Goal: Contribute content: Contribute content

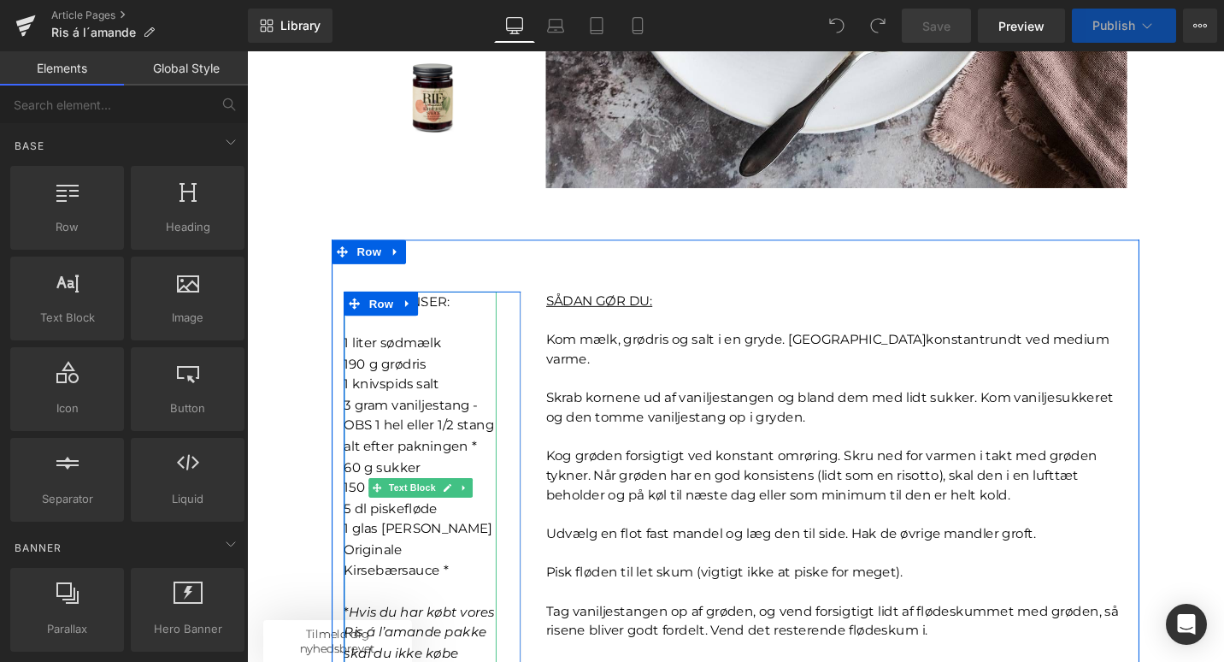
scroll to position [722, 0]
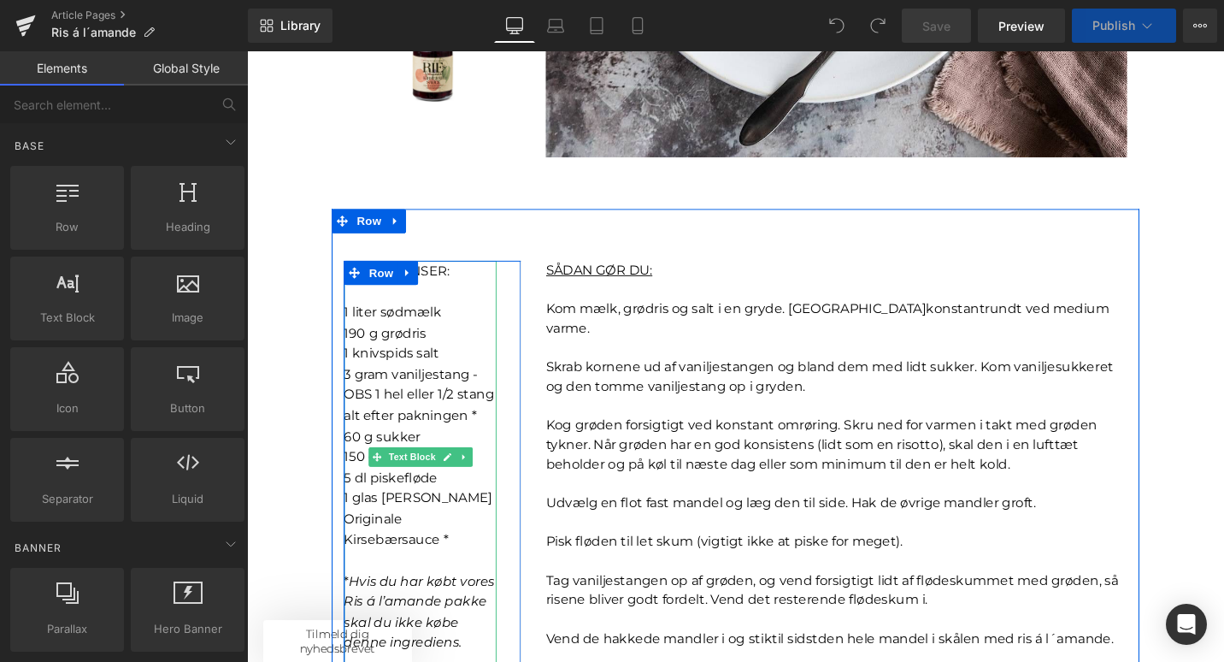
click at [453, 495] on p "5 dl piskefløde" at bounding box center [431, 503] width 162 height 22
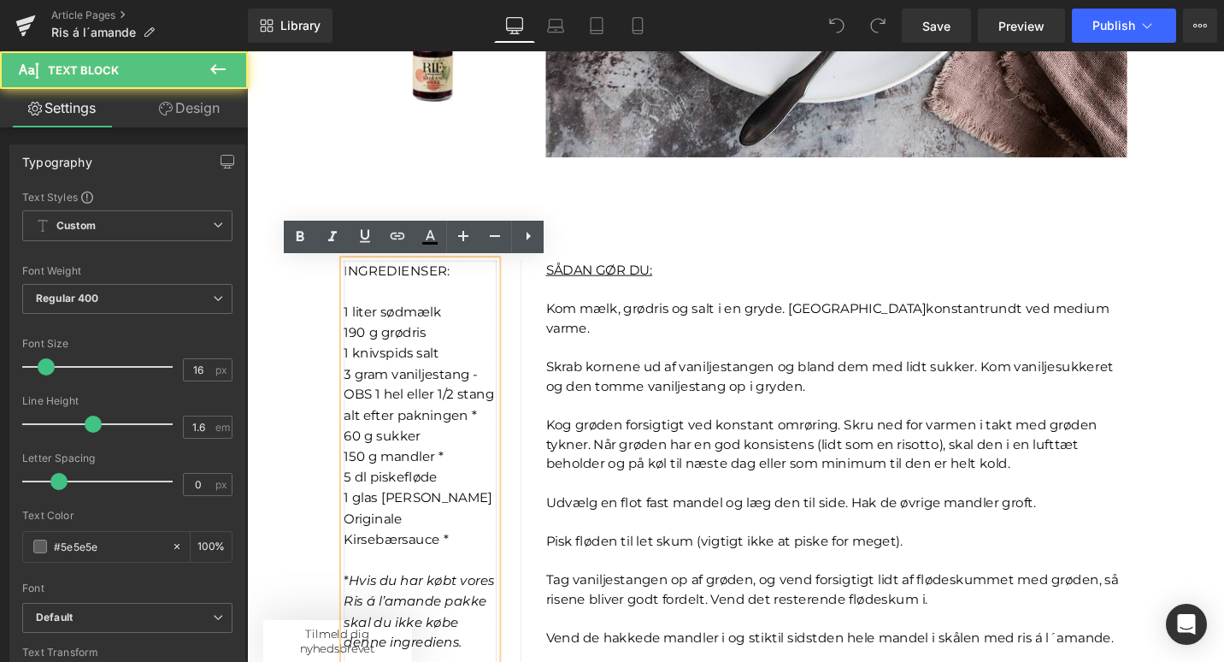
click at [353, 417] on span "3 gram vaniljestang - OBS 1 hel eller 1/2 stang alt efter pakningen *" at bounding box center [429, 415] width 159 height 60
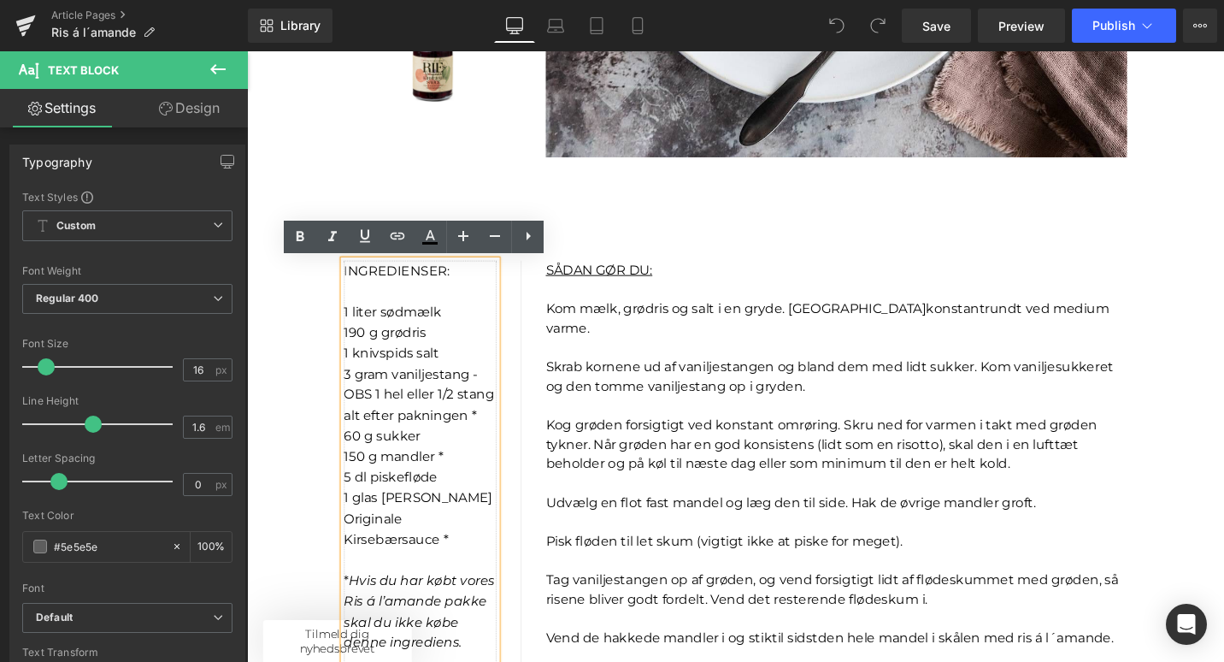
scroll to position [0, 0]
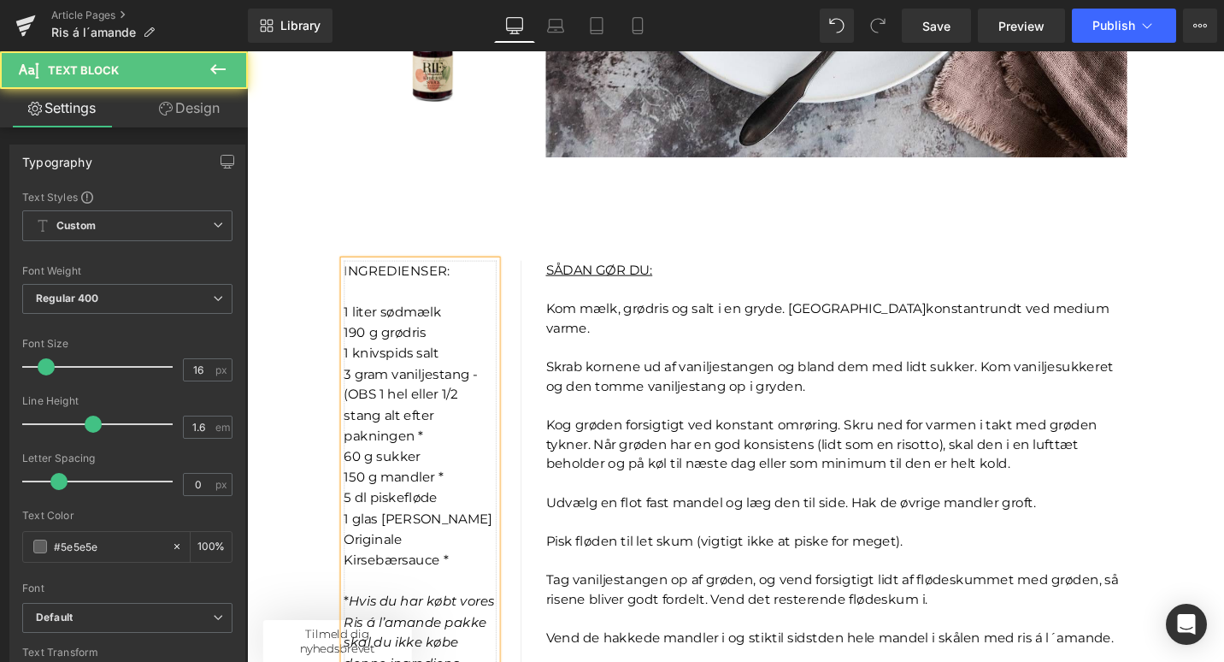
click at [386, 419] on span "3 gram vaniljestang - (OBS 1 hel eller 1/2 stang alt efter pakningen *" at bounding box center [421, 426] width 142 height 82
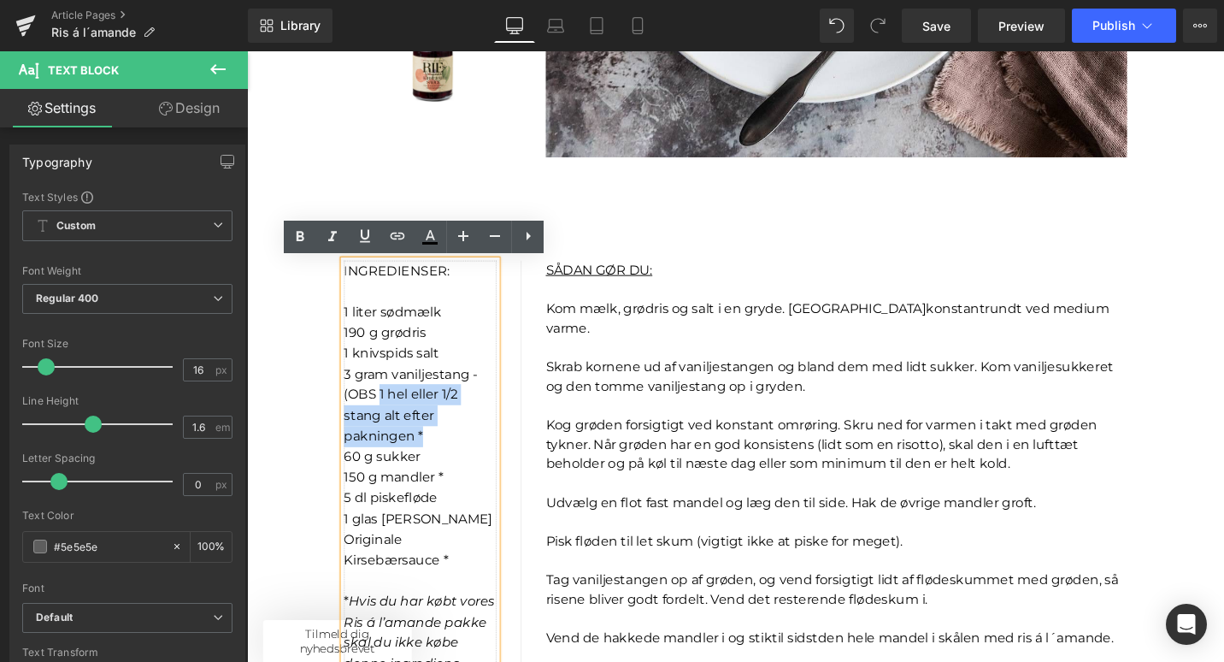
drag, startPoint x: 386, startPoint y: 414, endPoint x: 450, endPoint y: 453, distance: 74.5
click at [450, 454] on p "3 gram vaniljestang - (OBS 1 hel eller 1/2 stang alt efter pakningen *" at bounding box center [431, 425] width 162 height 87
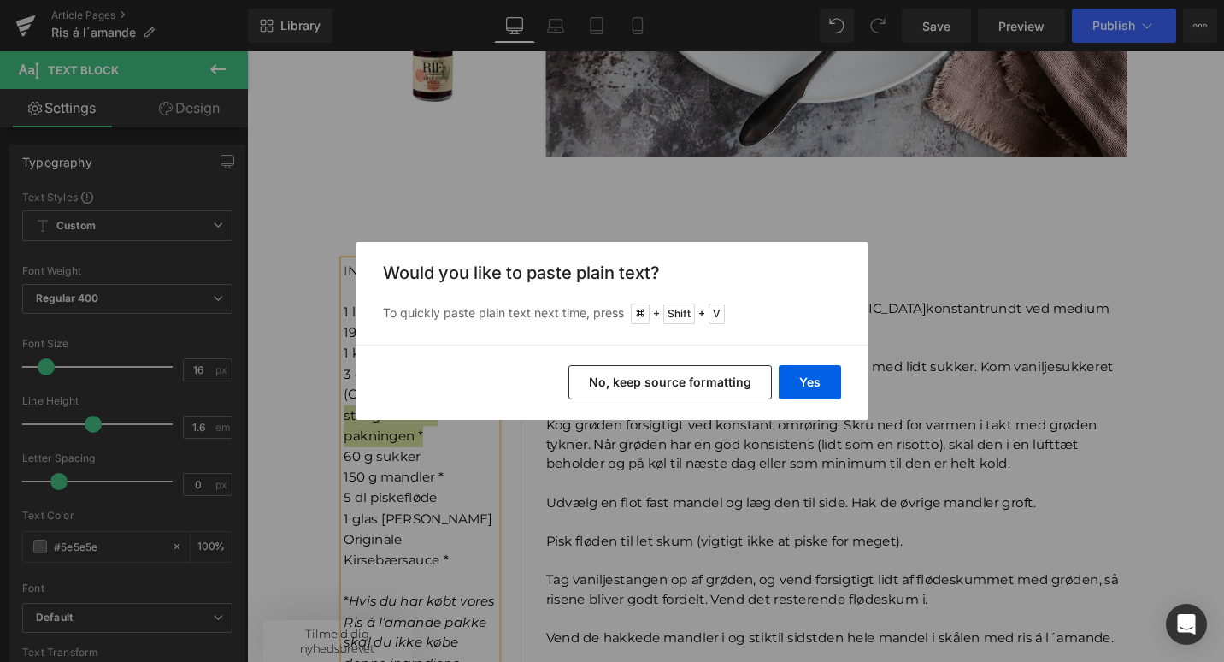
click at [746, 383] on button "No, keep source formatting" at bounding box center [669, 382] width 203 height 34
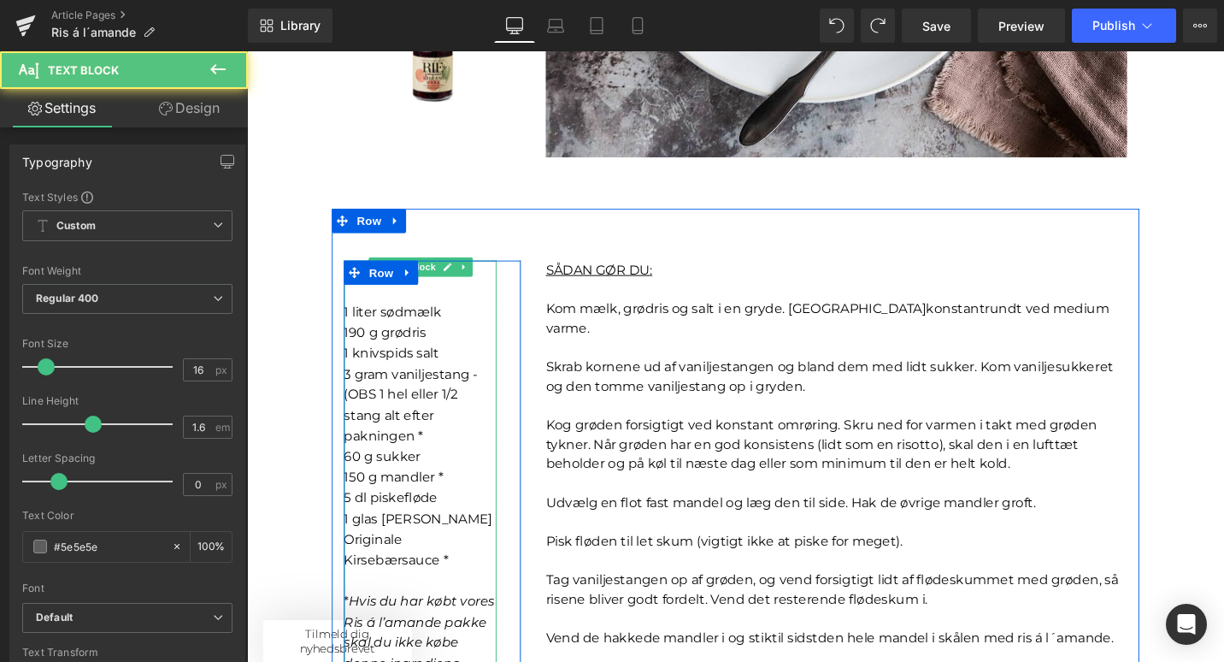
click at [495, 397] on p "3 gram vaniljestang - (OBS 1 hel eller 1/2 stang alt efter pakningen *" at bounding box center [431, 425] width 162 height 87
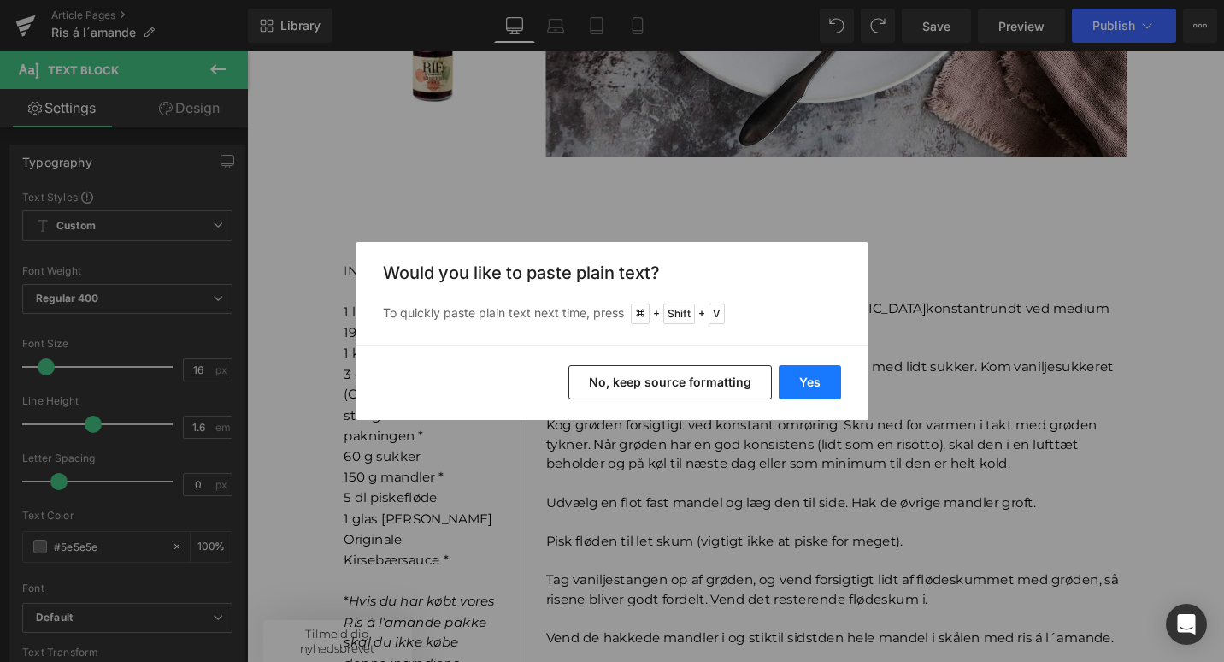
click at [820, 379] on button "Yes" at bounding box center [810, 382] width 62 height 34
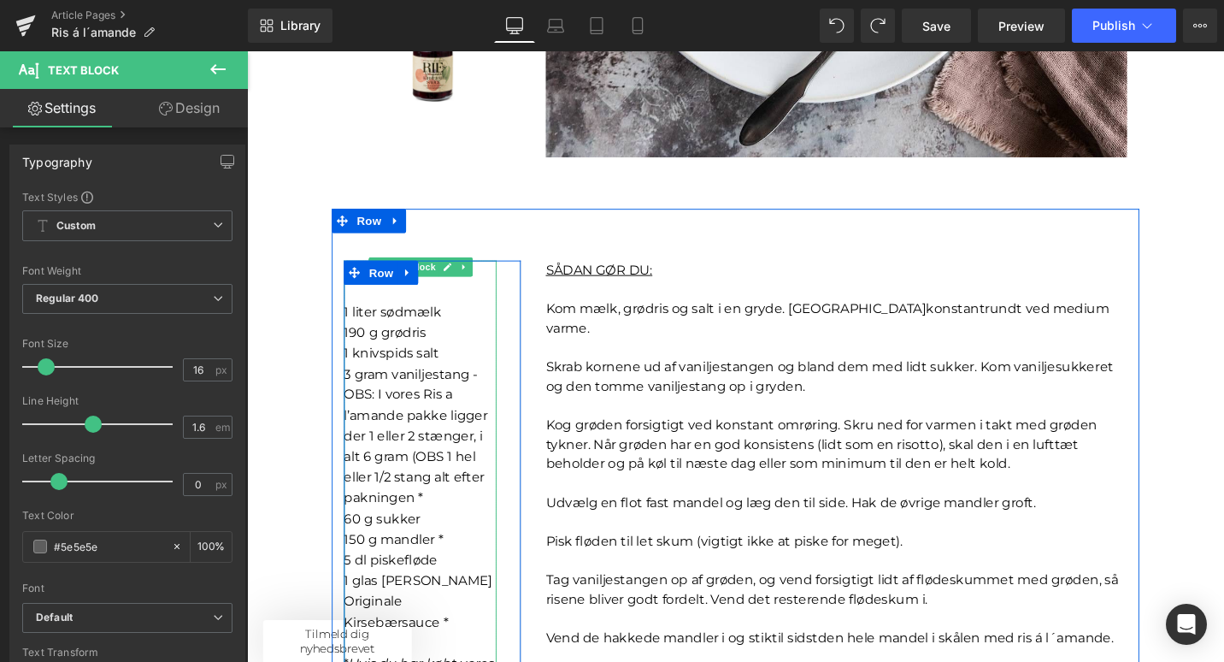
drag, startPoint x: 425, startPoint y: 481, endPoint x: 489, endPoint y: 510, distance: 70.4
click at [492, 510] on span "OBS: I vores Ris a l’amande pakke ligger der 1 eller 2 stænger, i alt 6 gram (O…" at bounding box center [426, 469] width 152 height 126
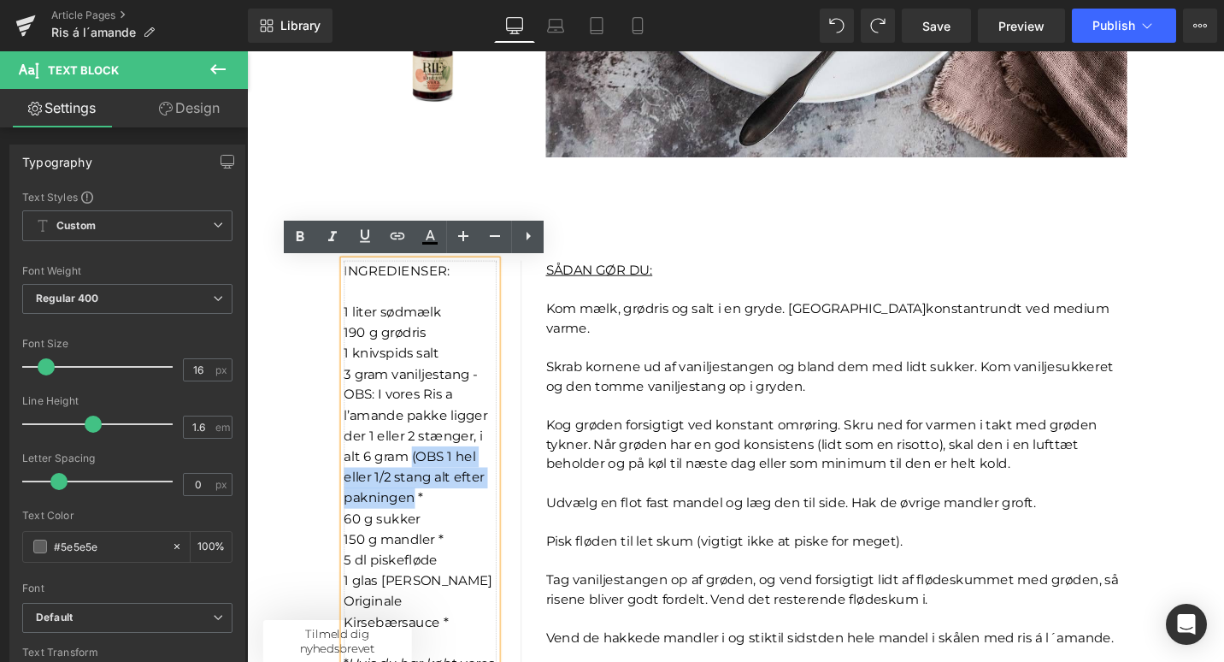
drag, startPoint x: 423, startPoint y: 524, endPoint x: 423, endPoint y: 486, distance: 37.6
click at [423, 486] on span "OBS: I vores Ris a l’amande pakke ligger der 1 eller 2 stænger, i alt 6 gram (O…" at bounding box center [426, 469] width 152 height 126
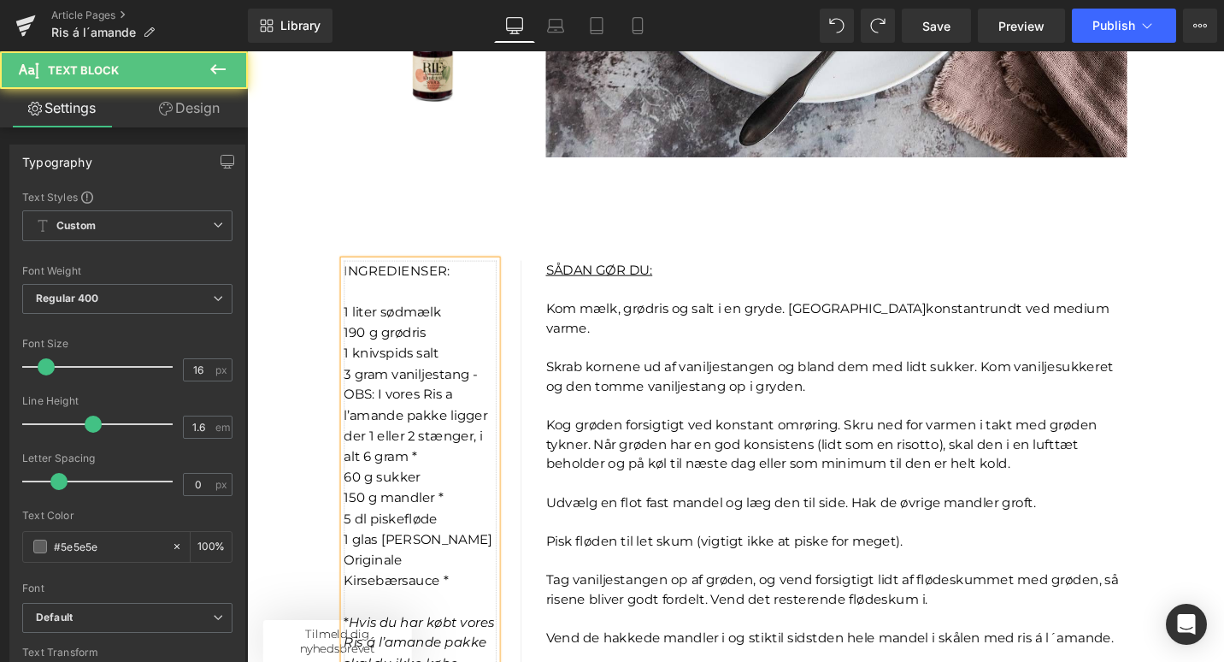
click at [488, 395] on span "3 gram vaniljestang -" at bounding box center [421, 393] width 142 height 16
click at [430, 475] on p "OBS: I vores Ris a l’amande pakke ligger der 1 eller 2 stænger, i alt 6 gram *" at bounding box center [431, 447] width 162 height 87
click at [351, 417] on span "OBS: I vores Ris a l’amande pakke ligger der 1 eller 2 stænger, i alt 6 gram)" at bounding box center [426, 447] width 152 height 82
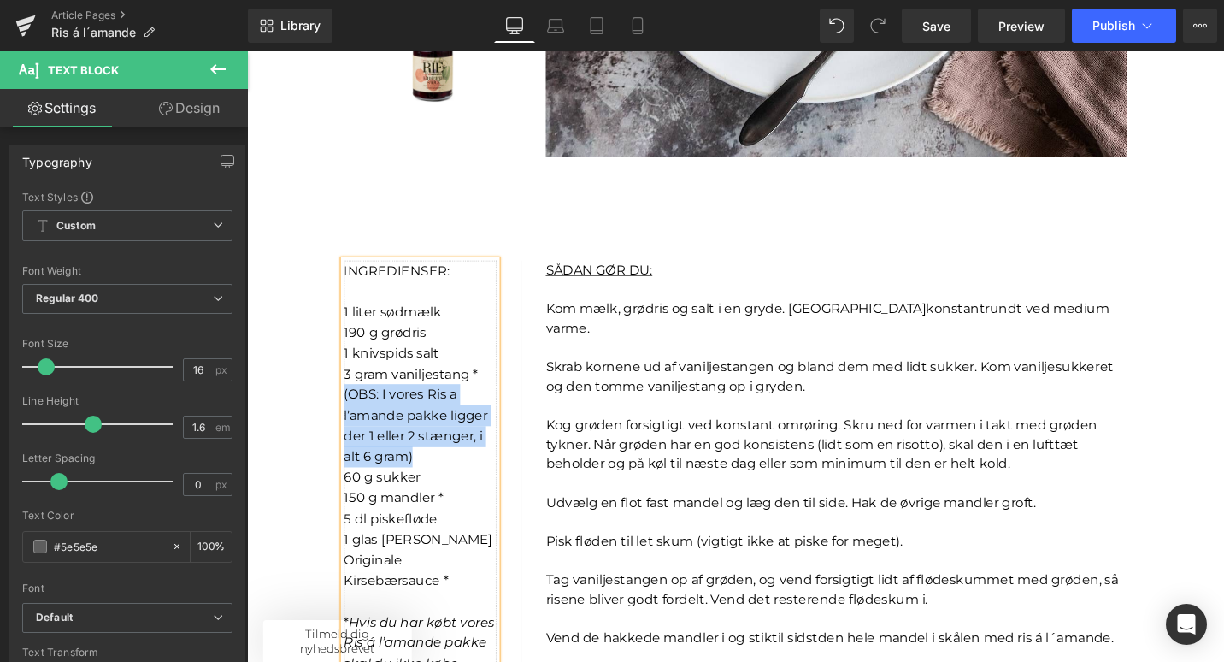
drag, startPoint x: 430, startPoint y: 486, endPoint x: 350, endPoint y: 414, distance: 107.8
click at [350, 414] on p "(OBS: I vores Ris a l’amande pakke ligger der 1 eller 2 stænger, i alt 6 gram)" at bounding box center [431, 447] width 162 height 87
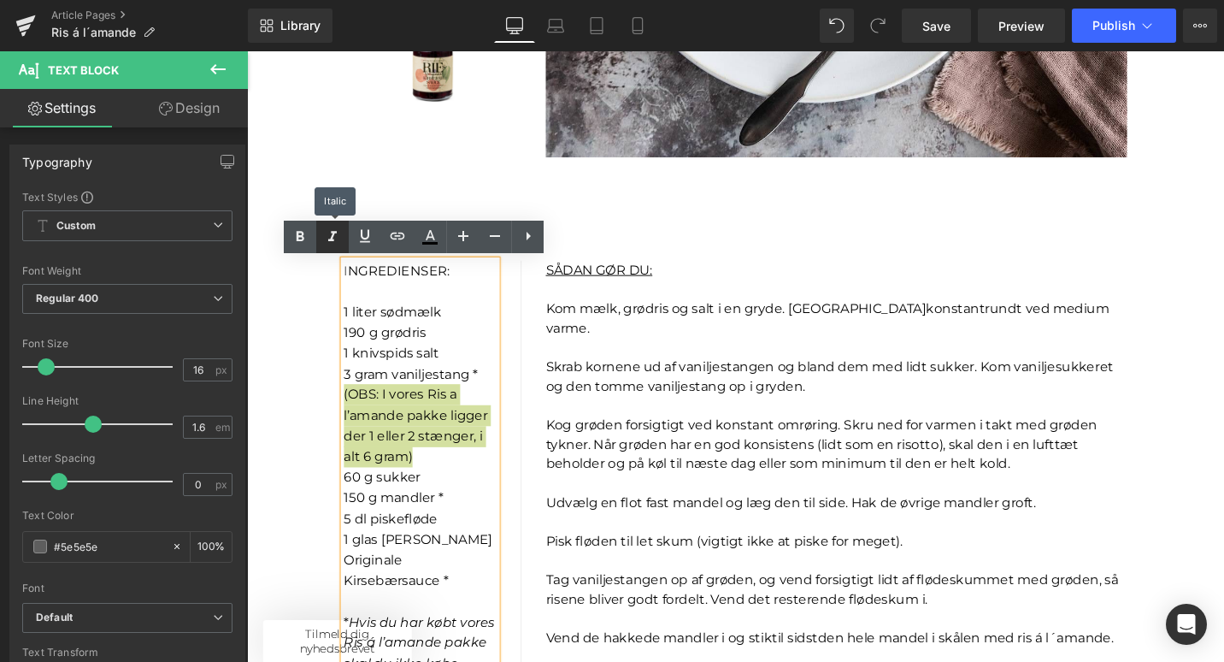
click at [335, 238] on icon at bounding box center [332, 237] width 21 height 21
click at [433, 240] on icon at bounding box center [430, 237] width 21 height 21
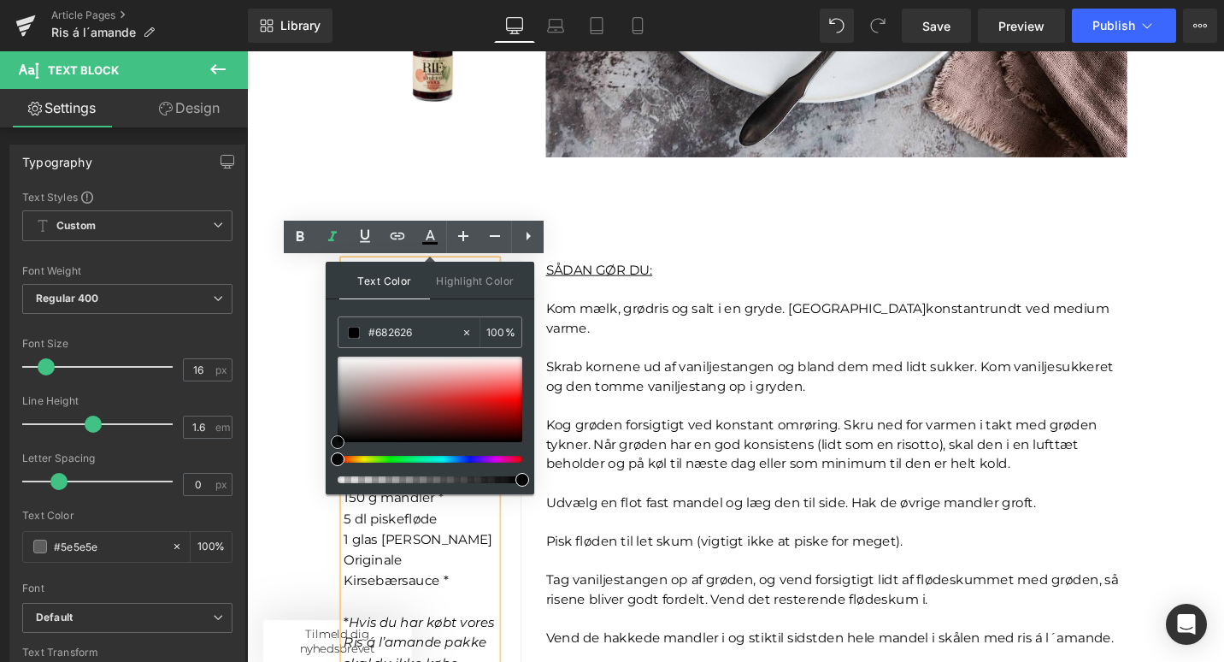
click at [422, 418] on div at bounding box center [430, 398] width 185 height 85
type input "#902121"
click at [451, 412] on div at bounding box center [430, 398] width 185 height 85
click at [429, 244] on icon at bounding box center [429, 243] width 15 height 3
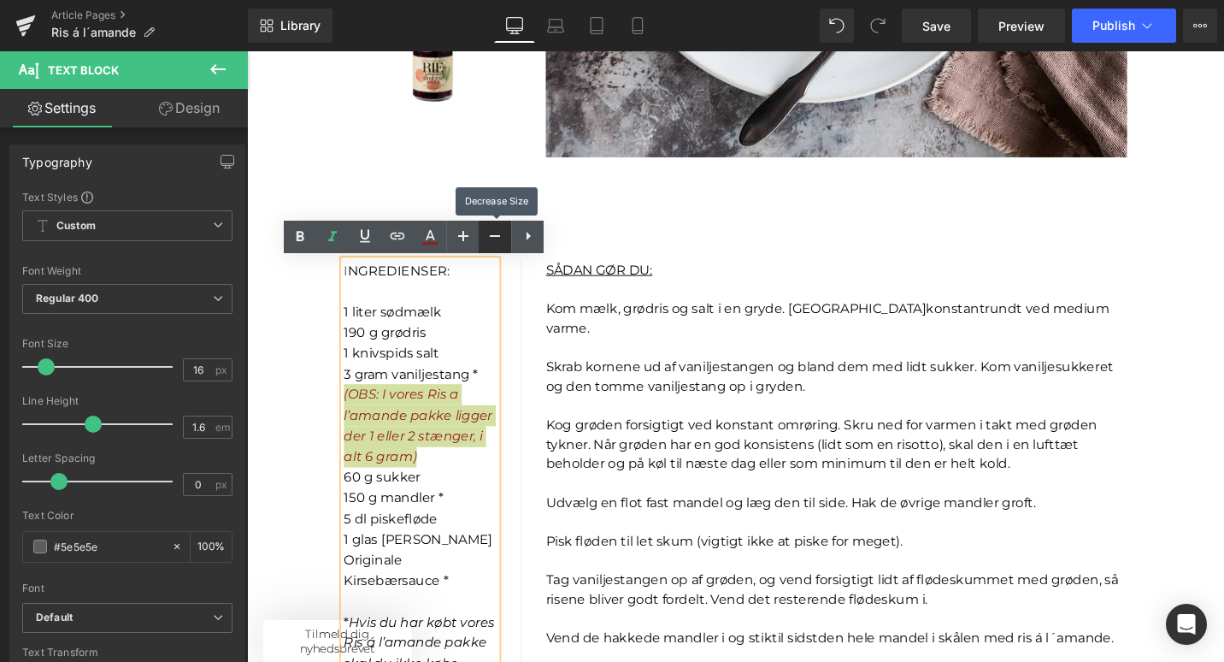
click at [497, 237] on icon at bounding box center [495, 236] width 10 height 2
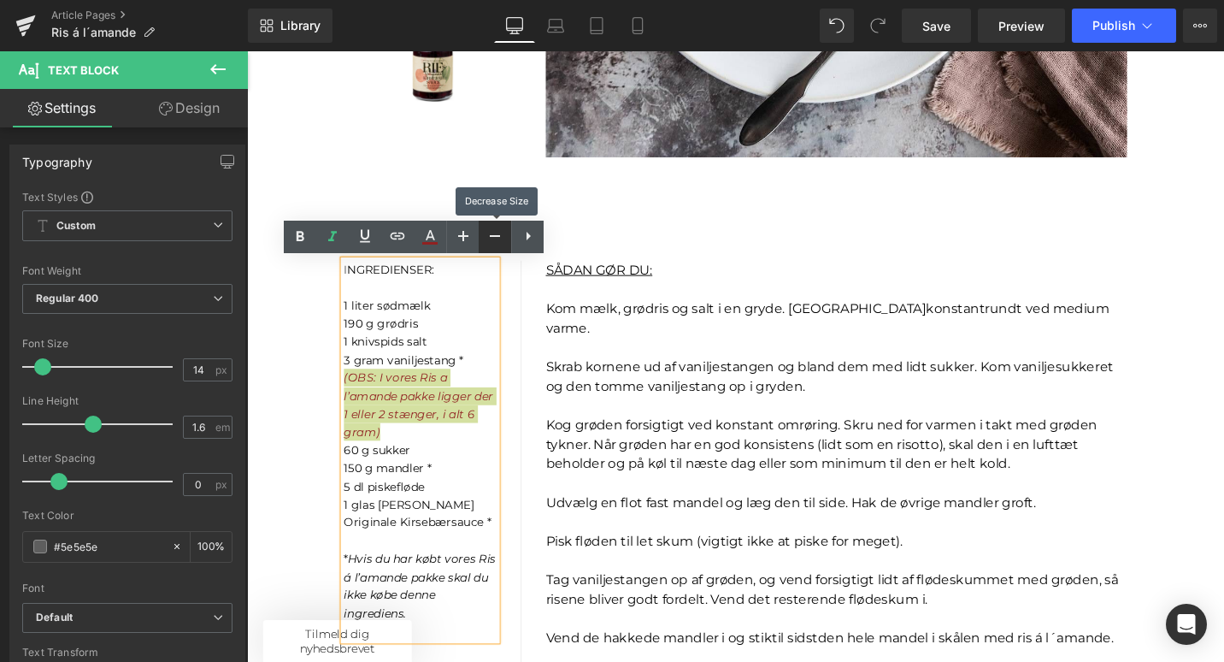
click at [497, 237] on icon at bounding box center [495, 236] width 10 height 2
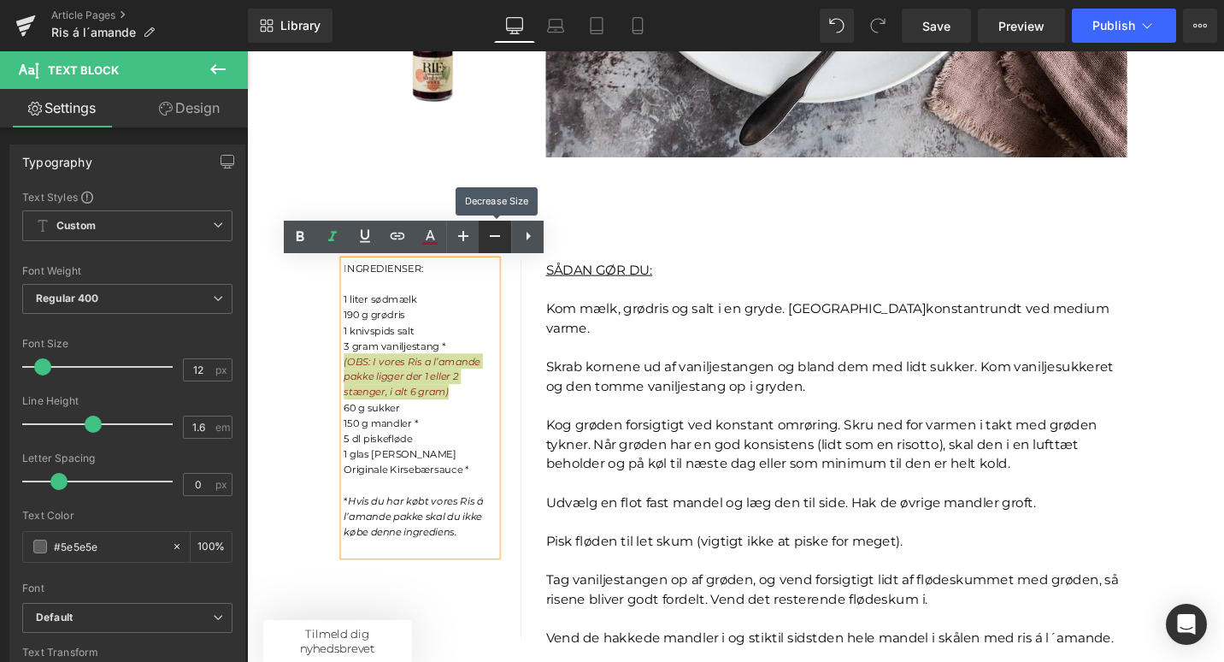
click at [497, 237] on icon at bounding box center [495, 236] width 10 height 2
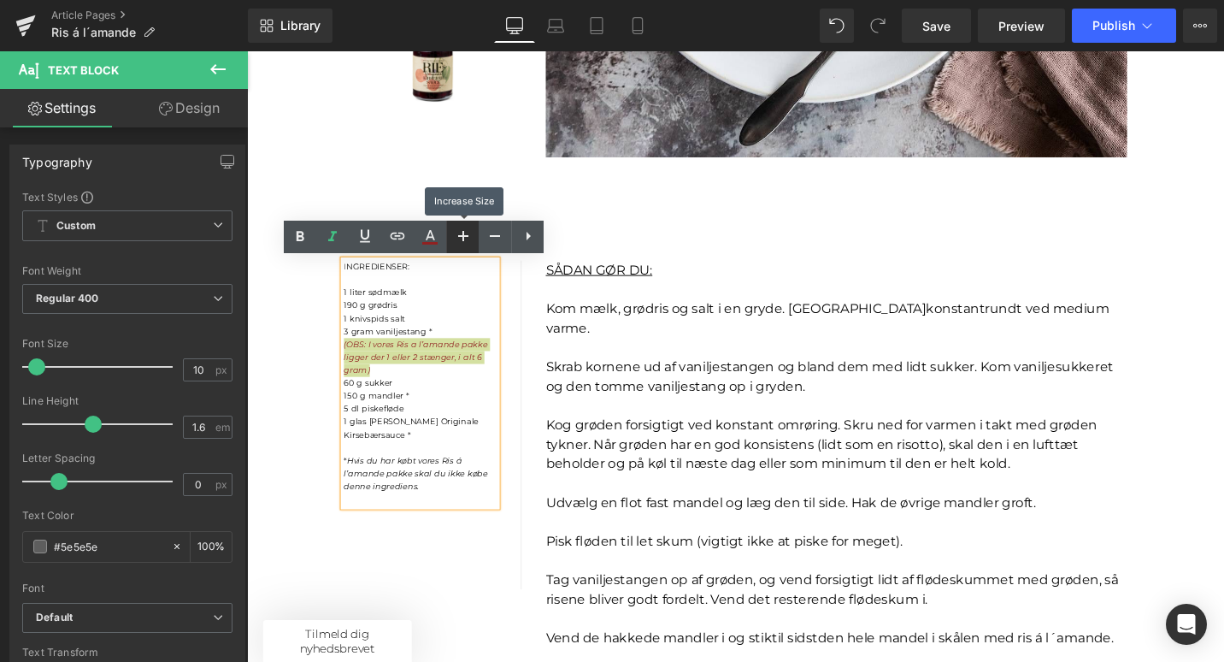
click at [463, 234] on icon at bounding box center [463, 236] width 21 height 21
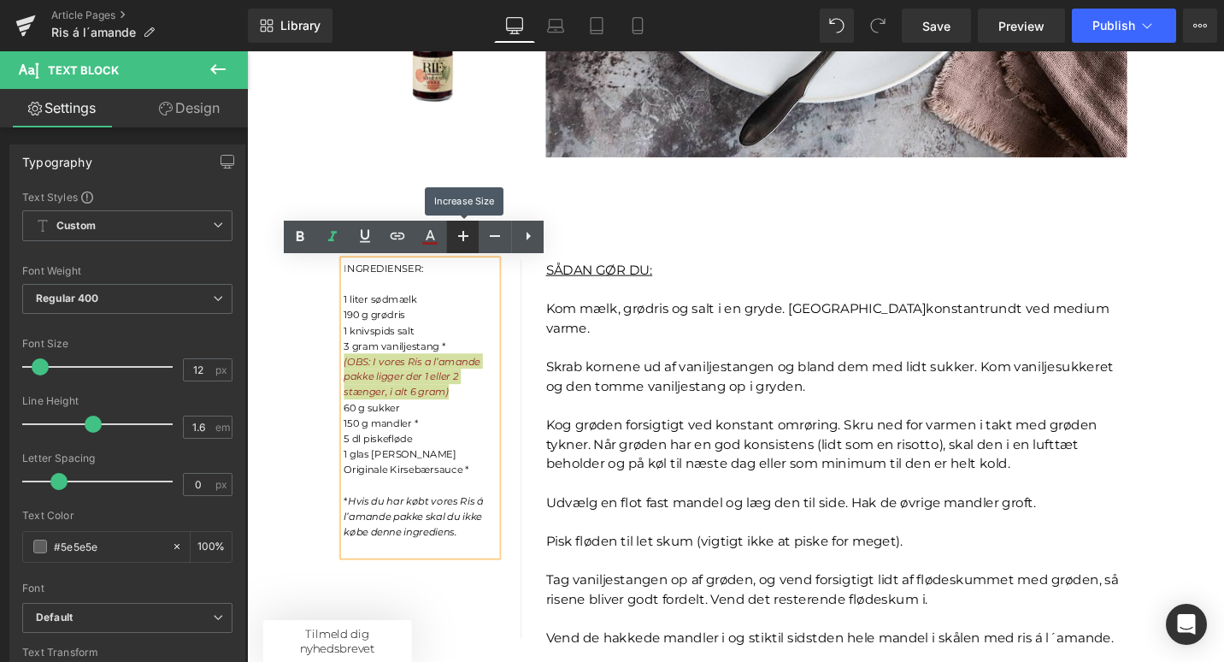
click at [463, 234] on icon at bounding box center [463, 236] width 21 height 21
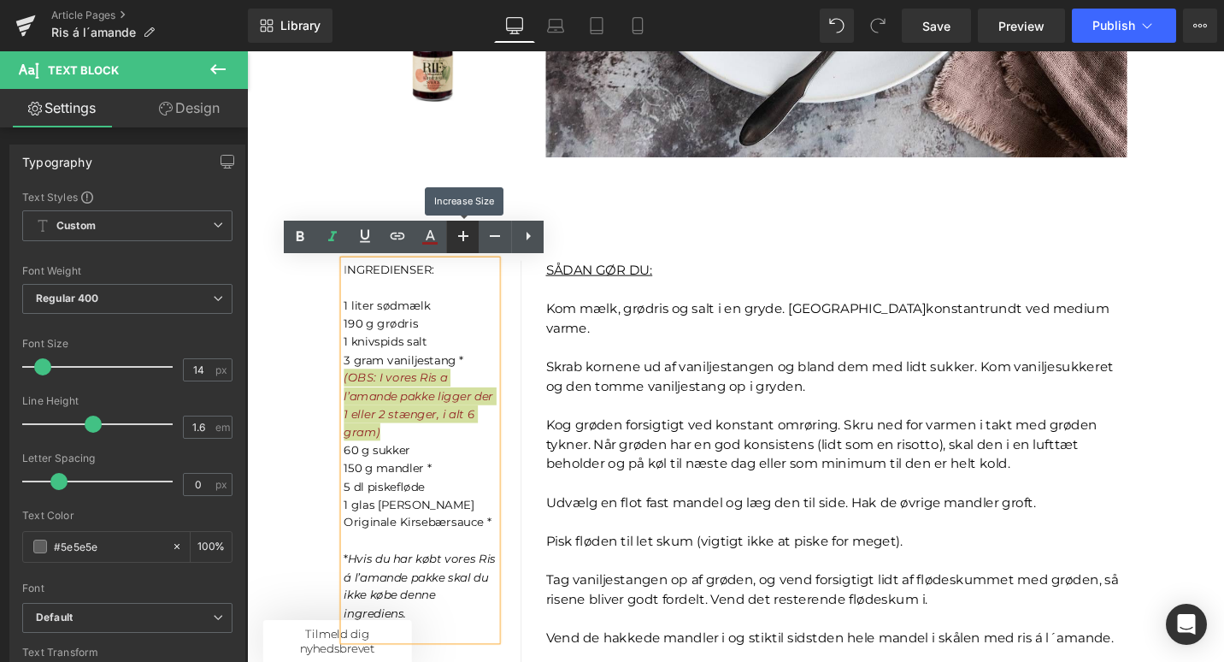
click at [463, 234] on icon at bounding box center [463, 236] width 21 height 21
type input "16"
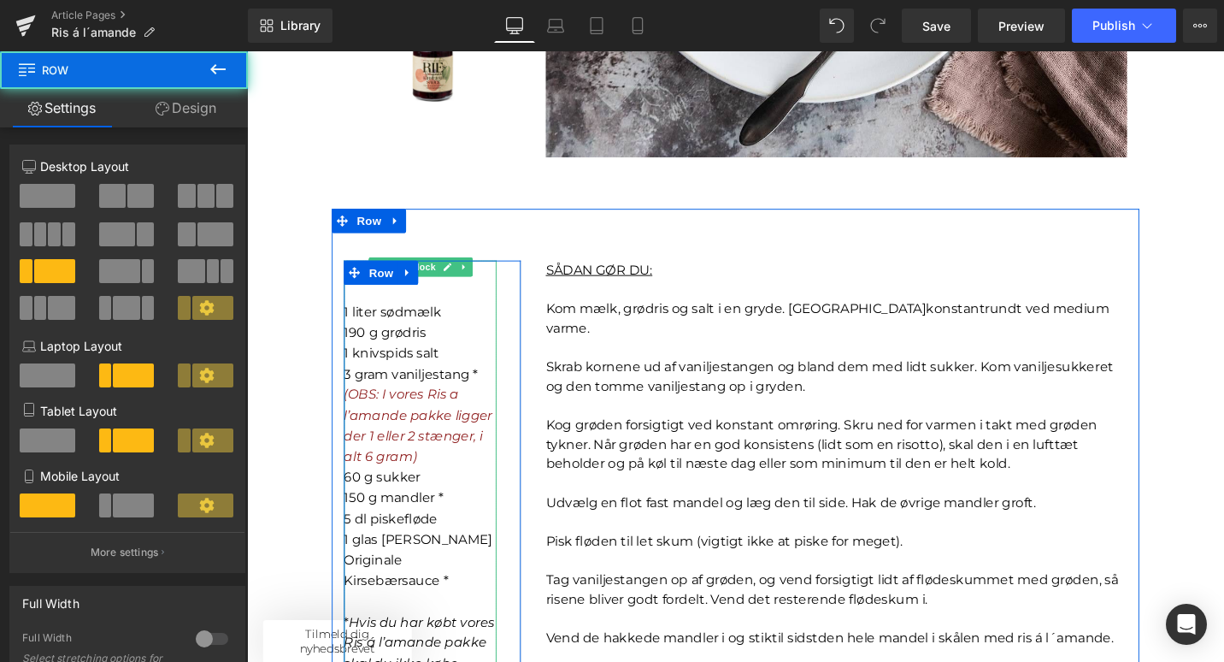
click at [444, 473] on p "(OBS: I vores Ris a l’amande pakke ligger der 1 eller 2 stænger, i alt 6 gram)" at bounding box center [431, 447] width 162 height 87
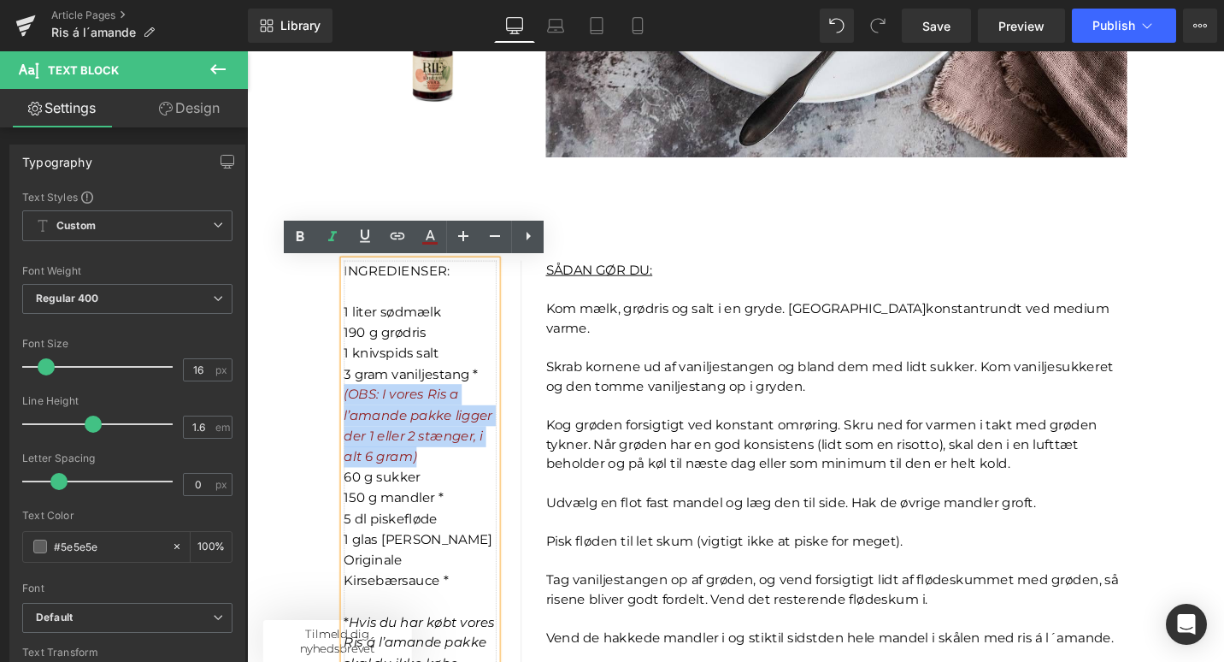
drag, startPoint x: 432, startPoint y: 482, endPoint x: 351, endPoint y: 418, distance: 102.8
click at [351, 417] on p "(OBS: I vores Ris a l’amande pakke ligger der 1 eller 2 stænger, i alt 6 gram)" at bounding box center [431, 447] width 162 height 87
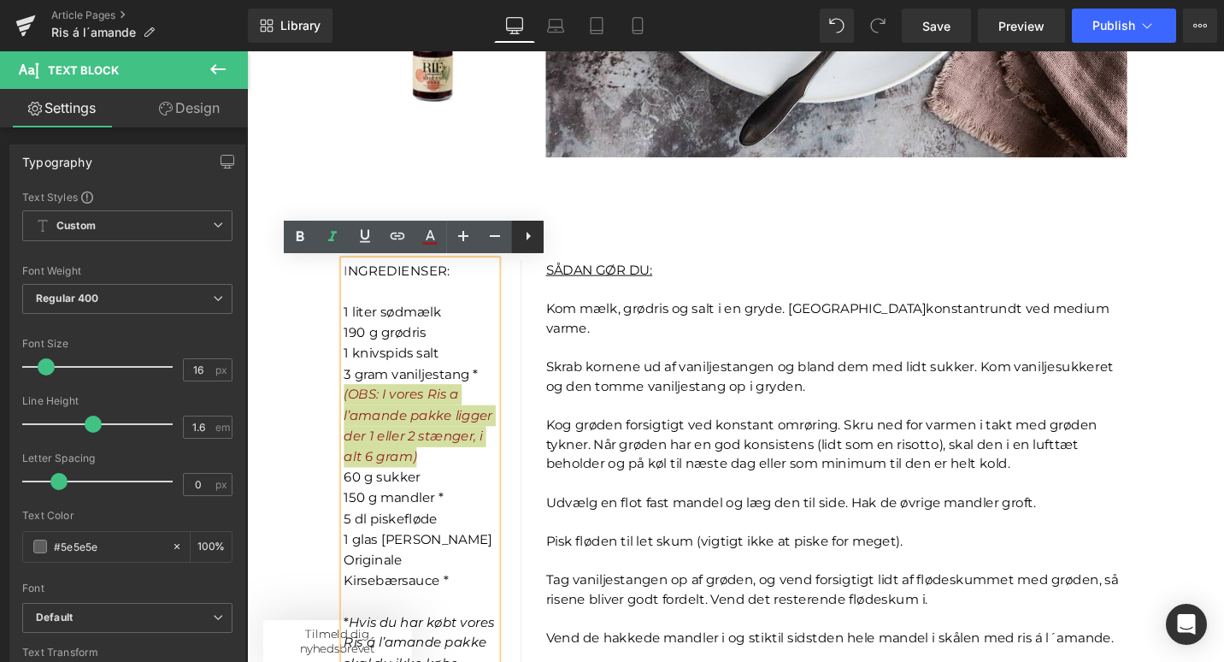
click at [527, 239] on icon at bounding box center [529, 236] width 4 height 9
click at [468, 241] on icon at bounding box center [462, 236] width 21 height 21
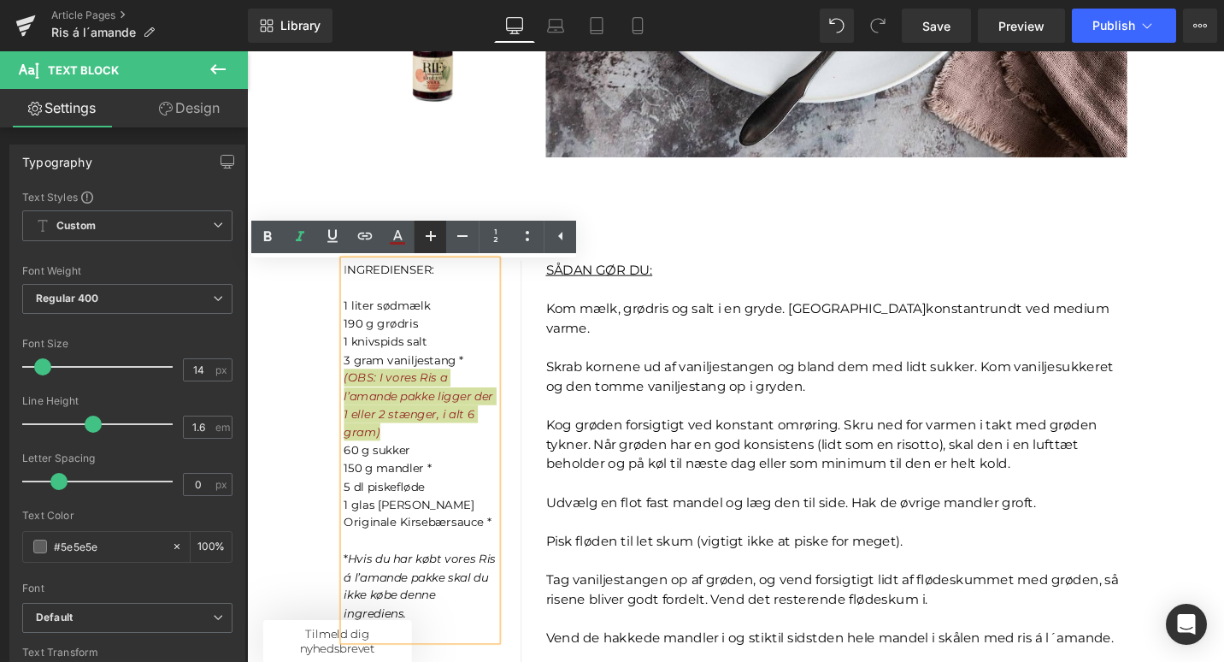
click at [432, 240] on icon at bounding box center [431, 236] width 21 height 21
type input "16"
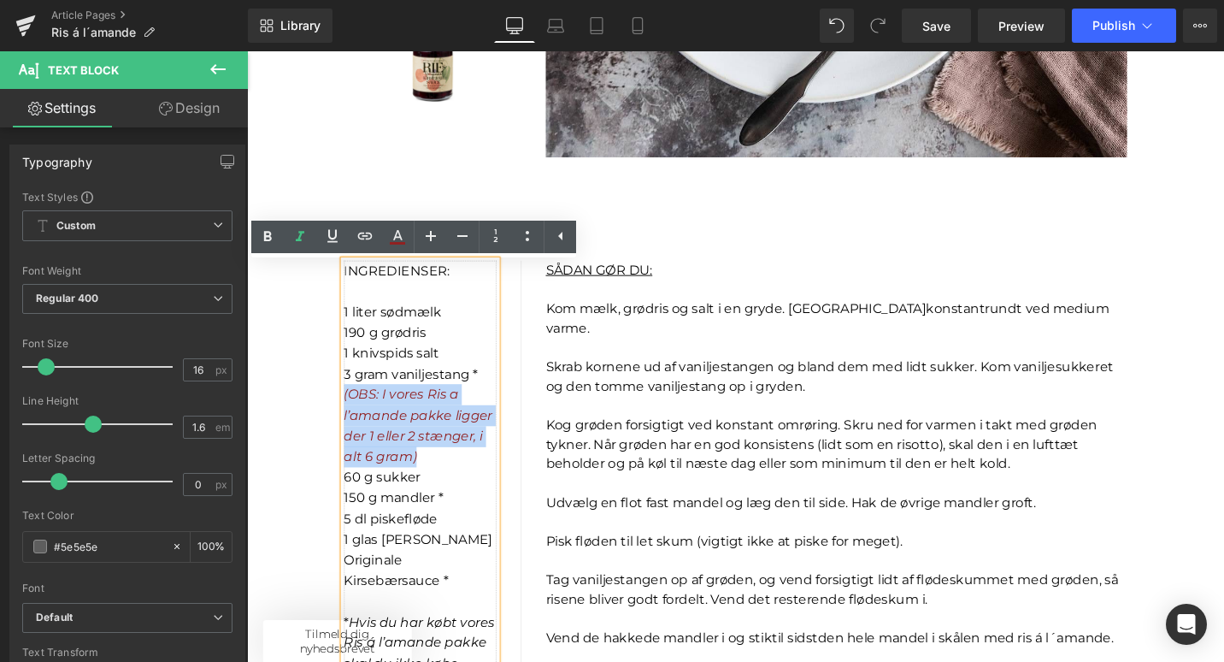
click at [478, 480] on p "(OBS: I vores Ris a l’amande pakke ligger der 1 eller 2 stænger, i alt 6 gram)" at bounding box center [431, 447] width 162 height 87
drag, startPoint x: 437, startPoint y: 478, endPoint x: 351, endPoint y: 420, distance: 103.4
click at [351, 420] on p "(OBS: I vores Ris a l’amande pakke ligger der 1 eller 2 stænger, i alt 6 gram)" at bounding box center [431, 447] width 162 height 87
copy icon "(OBS: I vores Ris a l’amande pakke ligger der 1 eller 2 stænger, i alt 6 gram)"
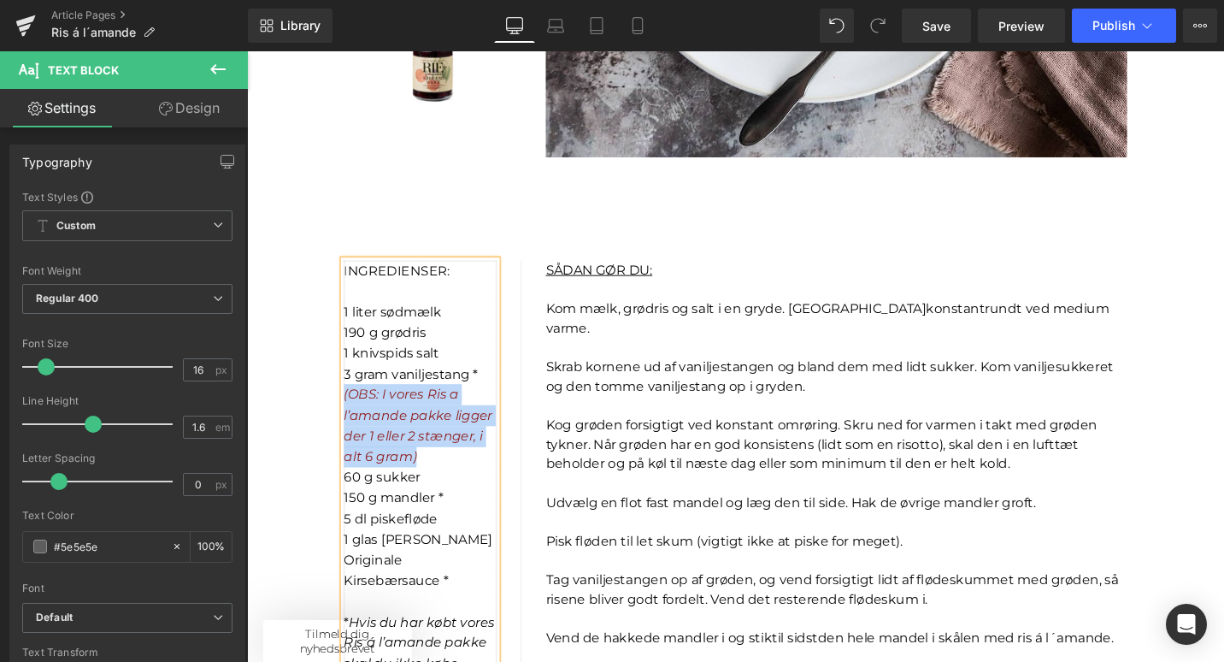
click at [504, 474] on p "(OBS: I vores Ris a l’amande pakke ligger der 1 eller 2 stænger, i alt 6 gram)" at bounding box center [431, 447] width 162 height 87
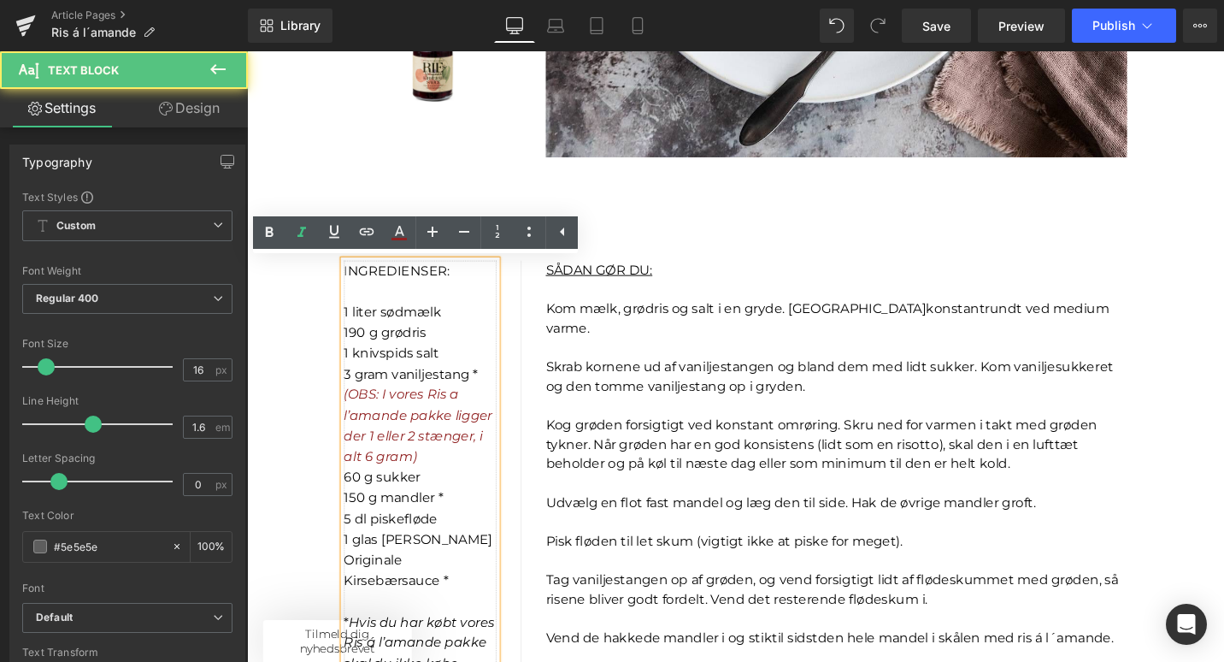
click at [499, 392] on p "3 gram vaniljestang *" at bounding box center [431, 393] width 162 height 22
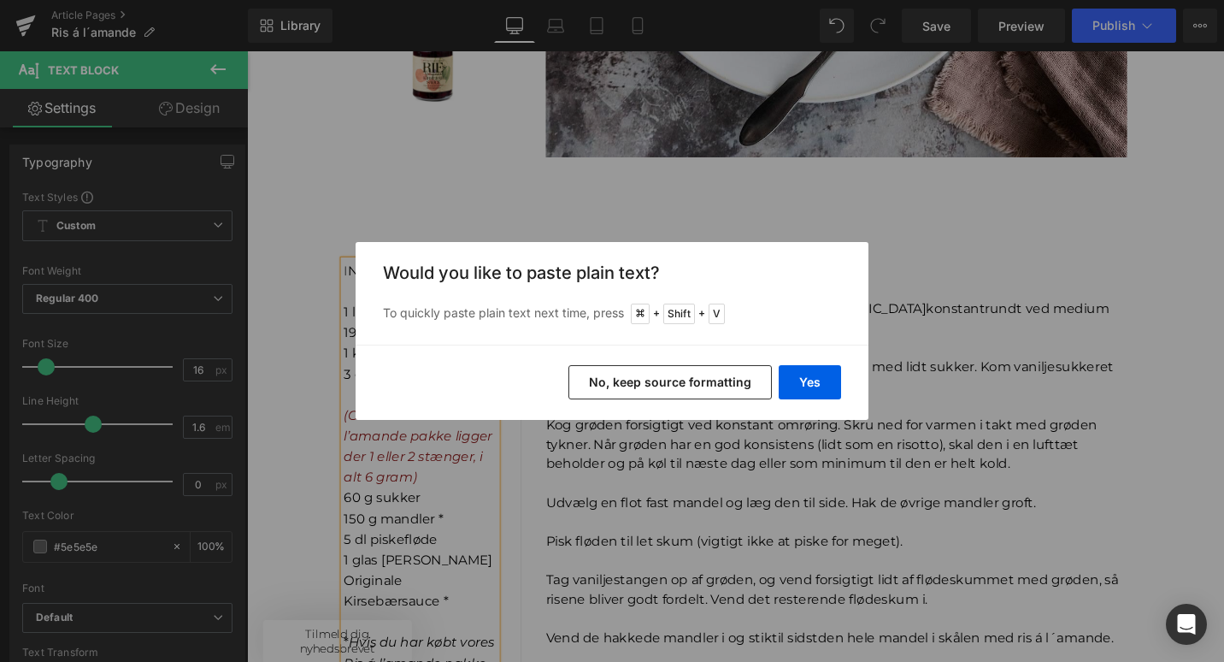
click at [723, 386] on button "No, keep source formatting" at bounding box center [669, 382] width 203 height 34
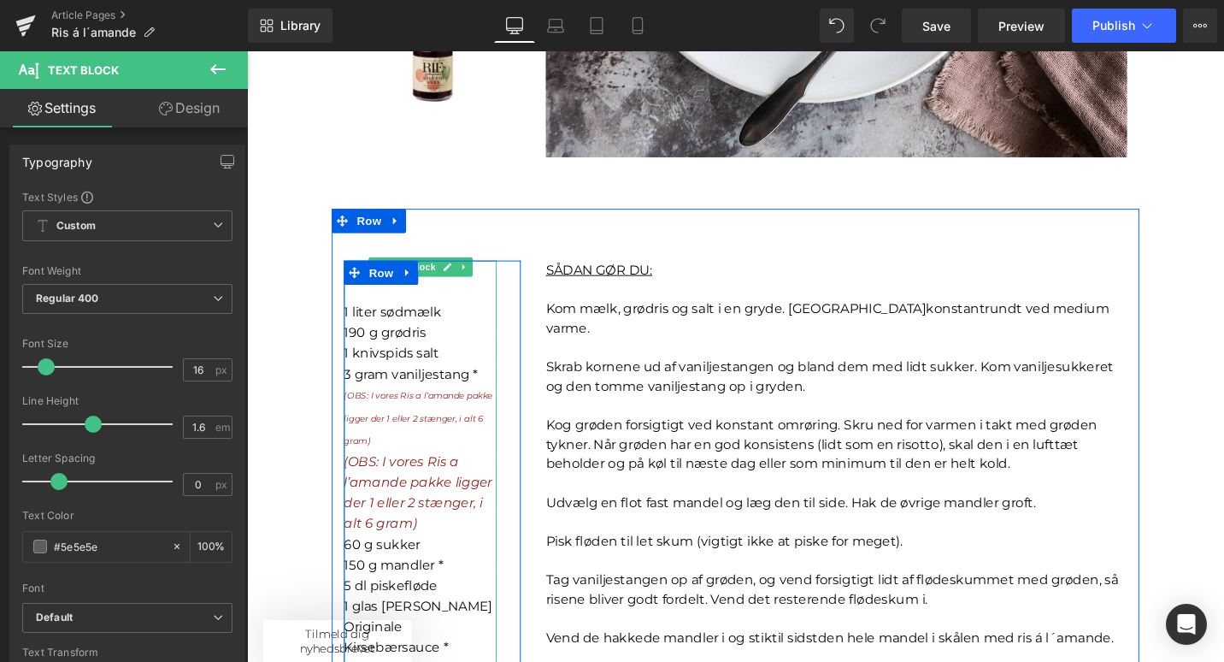
click at [366, 444] on span "(OBS: I vores Ris a l’amande pakke ligger der 1 eller 2 stænger, i alt 6 gram)" at bounding box center [428, 439] width 157 height 58
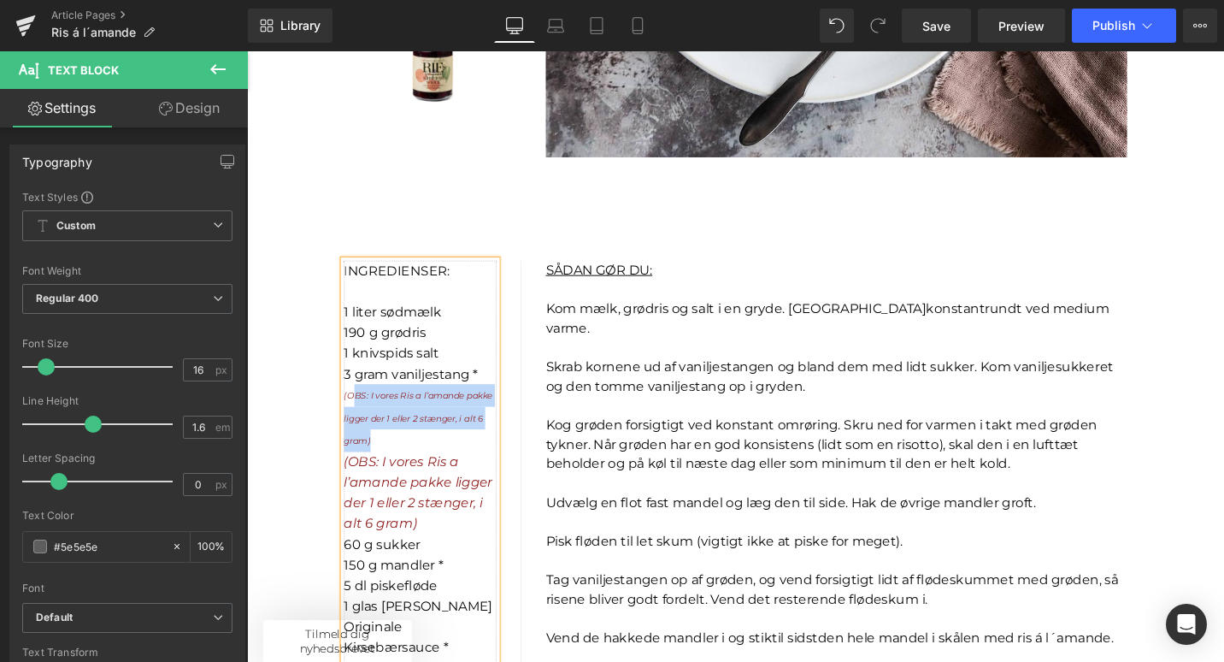
drag, startPoint x: 382, startPoint y: 464, endPoint x: 357, endPoint y: 407, distance: 62.4
click at [357, 407] on p "(OBS: I vores Ris a l’amande pakke ligger der 1 eller 2 stænger, i alt 6 gram)" at bounding box center [431, 439] width 162 height 71
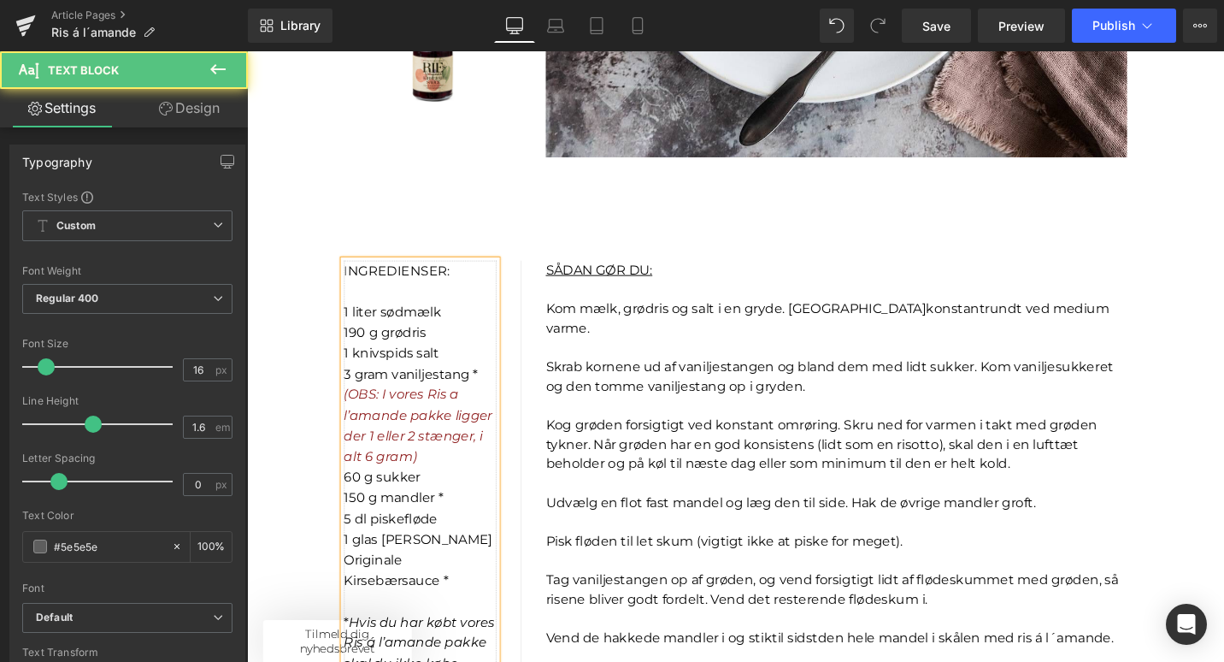
click at [390, 419] on icon "(OBS: I vores Ris a l’amande pakke ligger der 1 eller 2 stænger, i alt 6 gram)" at bounding box center [428, 447] width 157 height 82
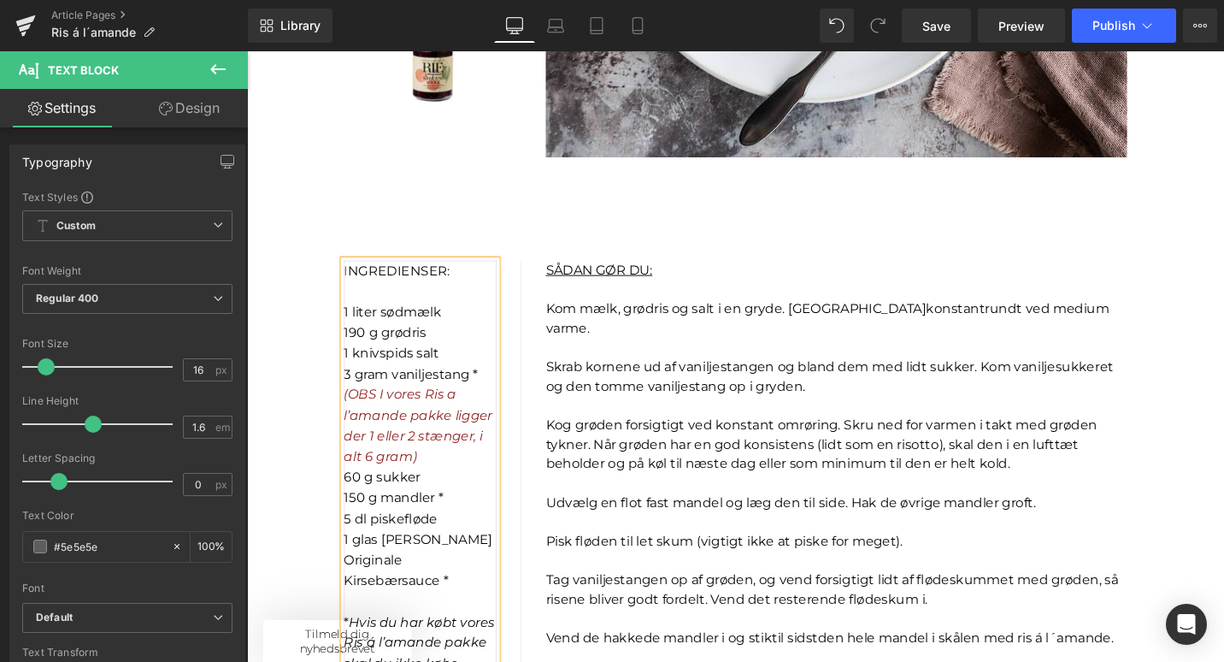
click at [490, 392] on span "3 gram vaniljestang *" at bounding box center [421, 393] width 142 height 16
click at [498, 393] on p "3 gram vaniljestang*" at bounding box center [431, 393] width 162 height 22
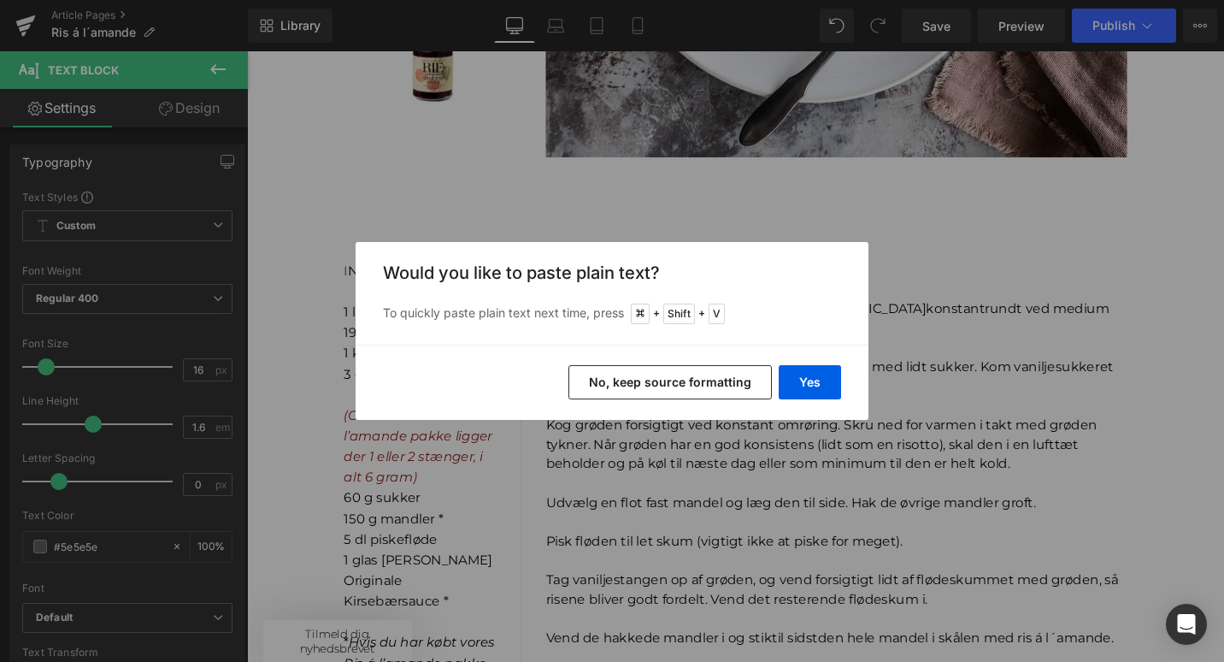
click at [669, 380] on button "No, keep source formatting" at bounding box center [669, 382] width 203 height 34
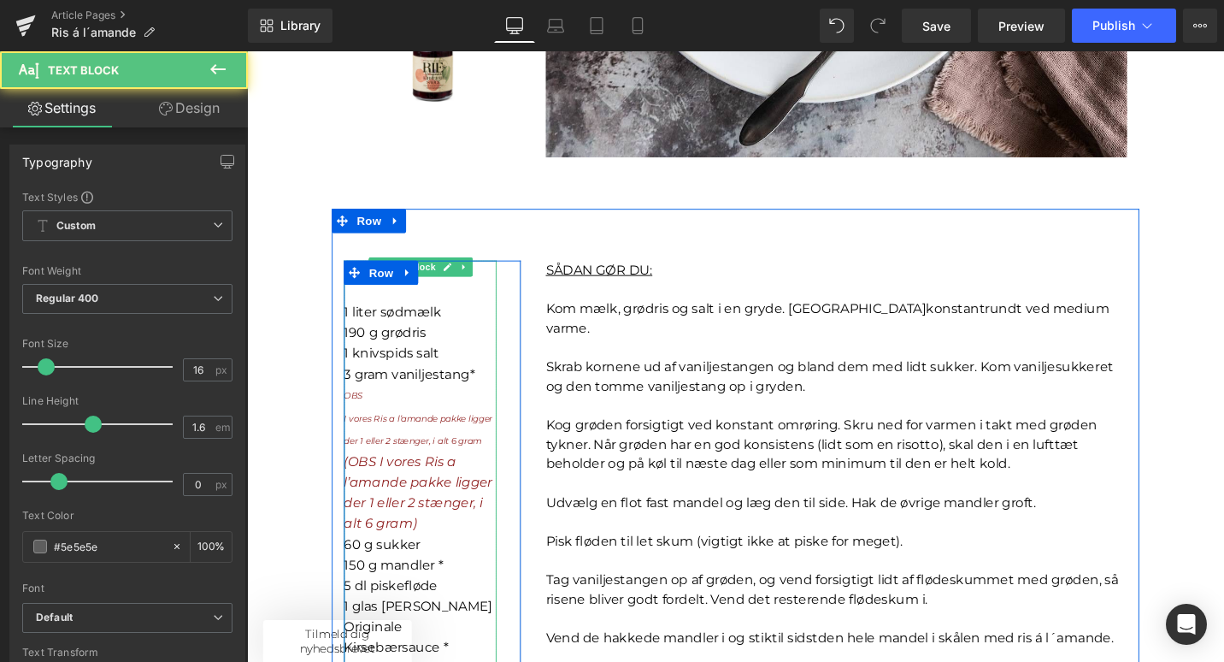
click at [372, 427] on p "OBS" at bounding box center [431, 416] width 162 height 24
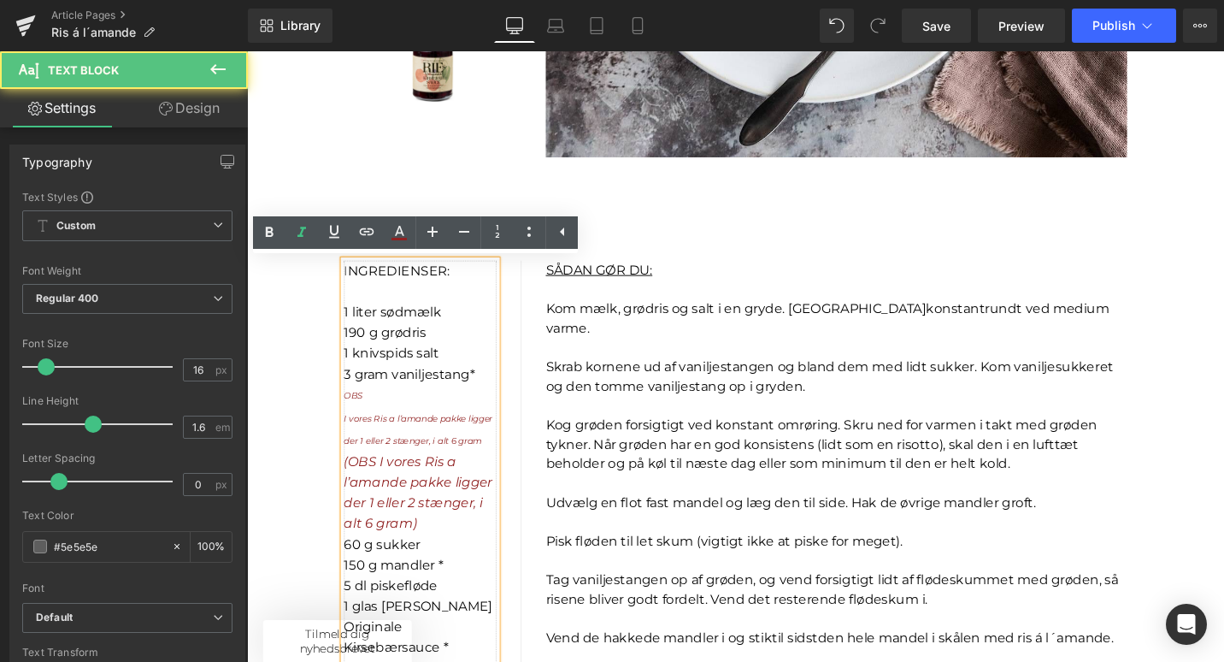
click at [360, 439] on span "I vores Ris a l’amande pakke ligger der 1 eller 2 stænger, i alt 6 gram" at bounding box center [428, 451] width 157 height 35
click at [354, 445] on icon "I vores Ris a l’amande pakke ligger der 1 eller 2 stænger, i alt 6 gram" at bounding box center [428, 450] width 157 height 40
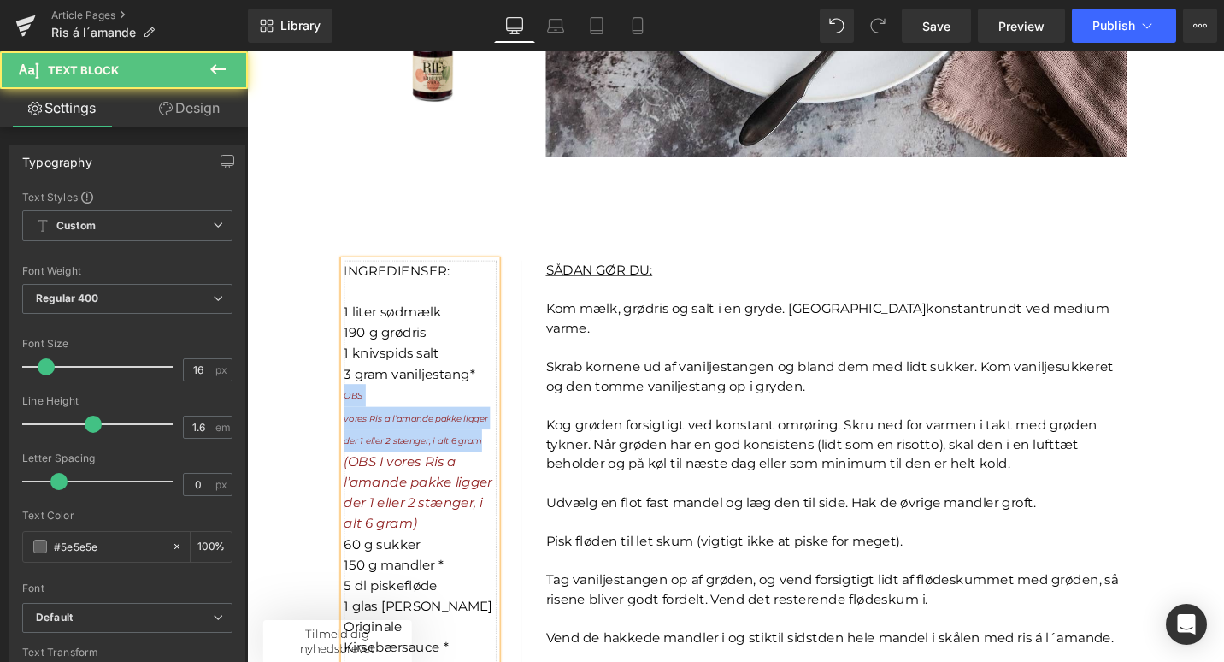
drag, startPoint x: 502, startPoint y: 463, endPoint x: 332, endPoint y: 417, distance: 176.3
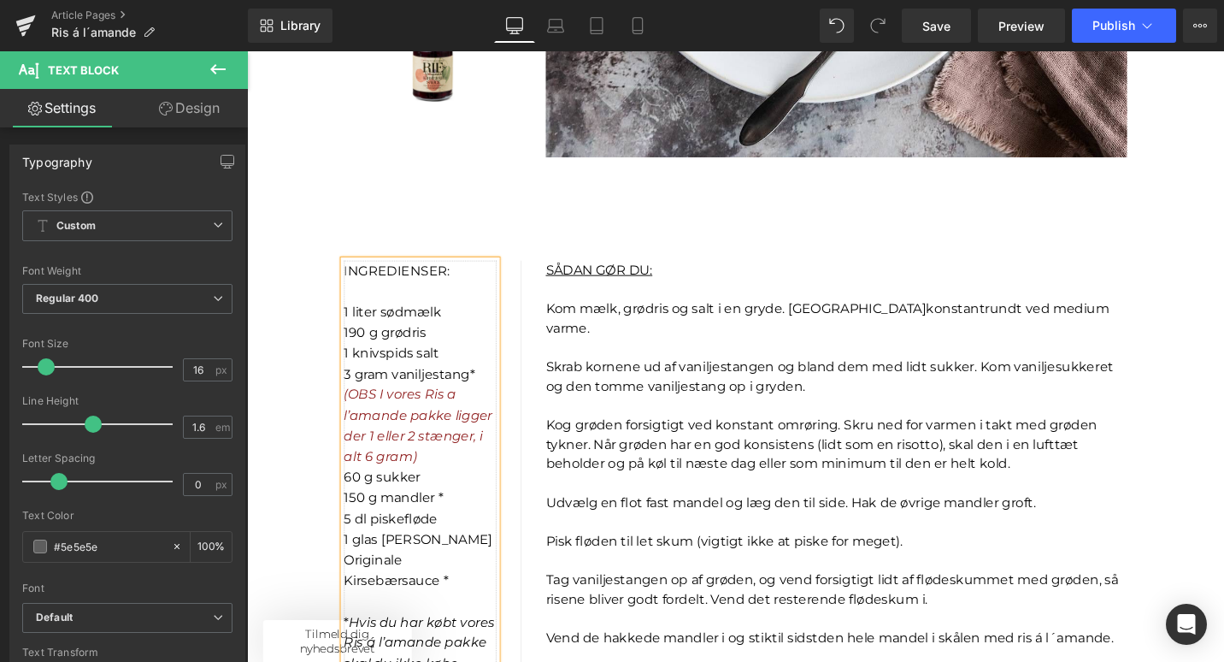
click at [356, 419] on icon "(OBS I vores Ris a l’amande pakke ligger der 1 eller 2 stænger, i alt 6 gram)" at bounding box center [428, 447] width 157 height 82
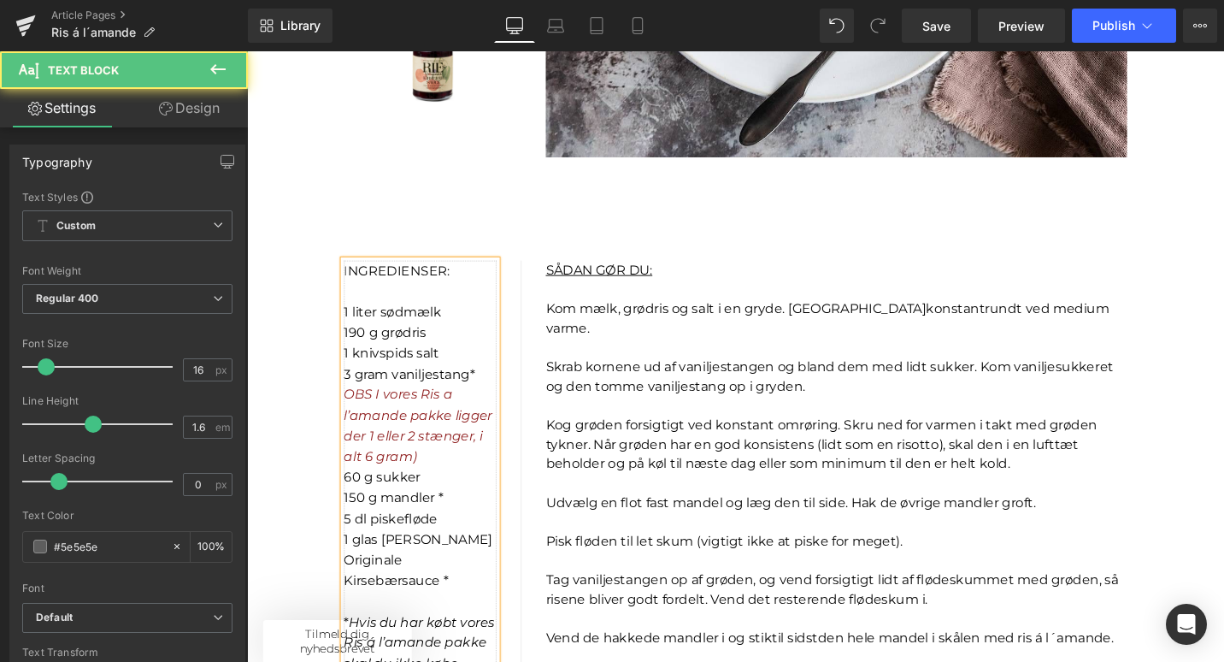
click at [377, 416] on icon "OBS I vores Ris a l’amande pakke ligger der 1 eller 2 stænger, i alt 6 gram)" at bounding box center [428, 447] width 157 height 82
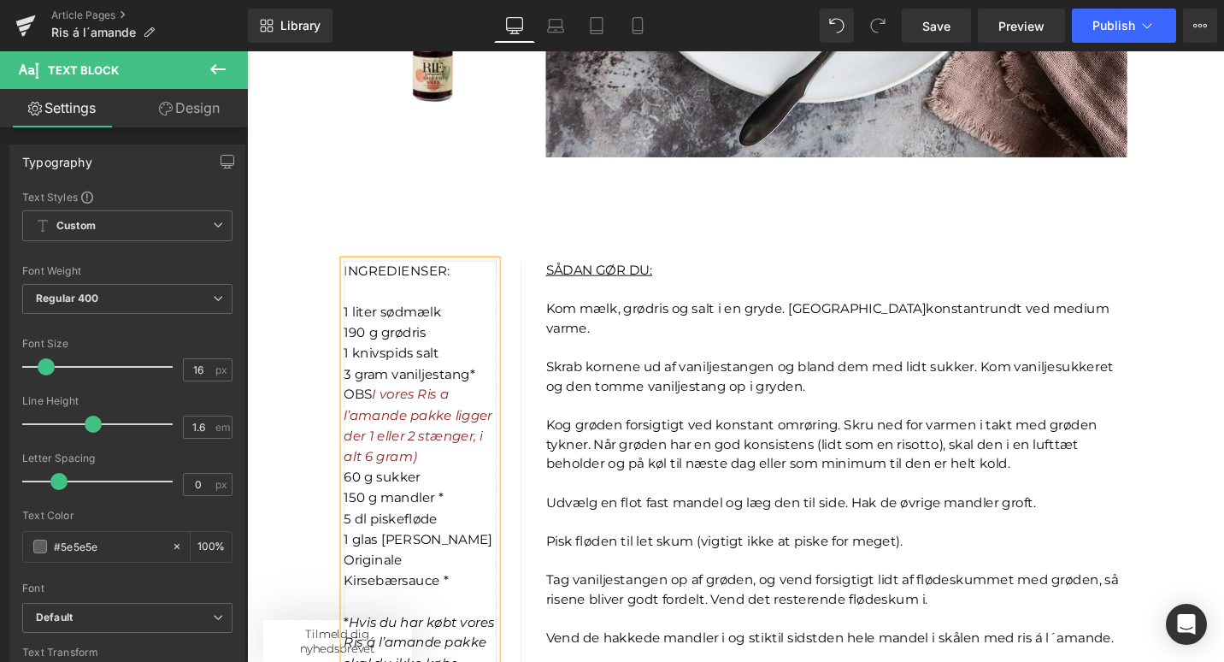
click at [429, 482] on p "OBS I vores Ris a l’amande pakke ligger der 1 eller 2 stænger, i alt 6 gram)" at bounding box center [431, 447] width 162 height 87
drag, startPoint x: 383, startPoint y: 415, endPoint x: 474, endPoint y: 479, distance: 111.2
click at [474, 479] on p "OBS I vores Ris a l’amande pakke ligger der 1 eller 2 stænger, i alt 6 gram" at bounding box center [431, 447] width 162 height 87
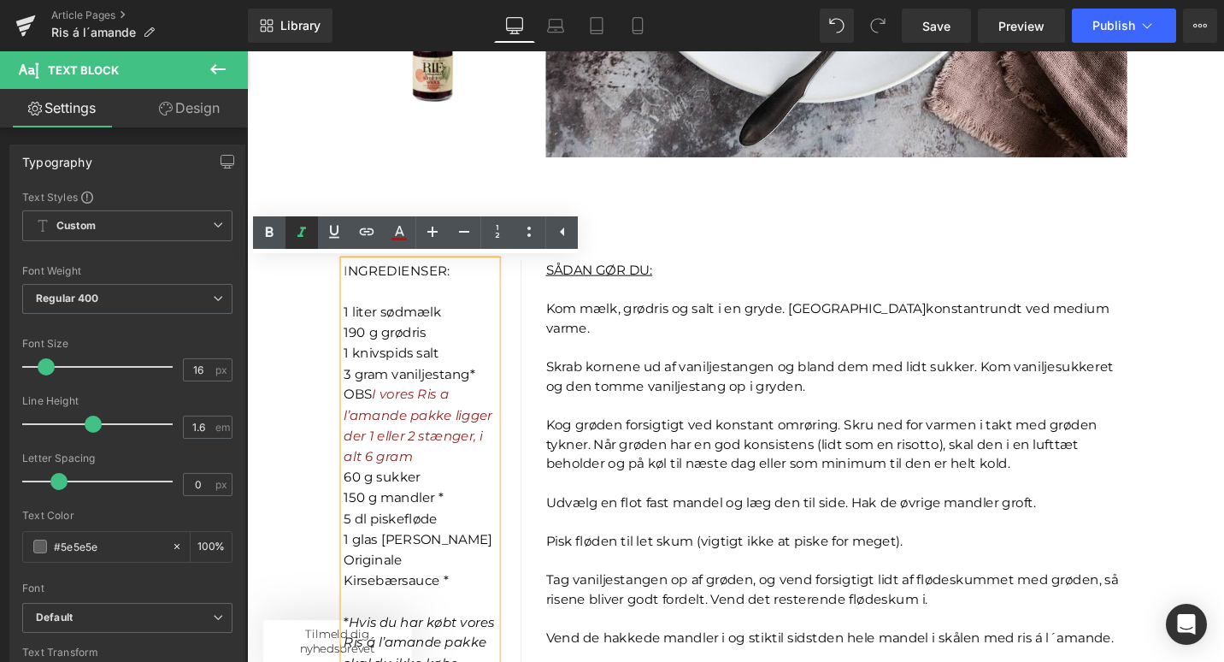
click at [301, 232] on icon at bounding box center [301, 232] width 9 height 10
click at [457, 451] on span "I vores Ris a l’amande pakke ligger der 1 eller 2 stænger, i alt 6 gram" at bounding box center [426, 447] width 152 height 82
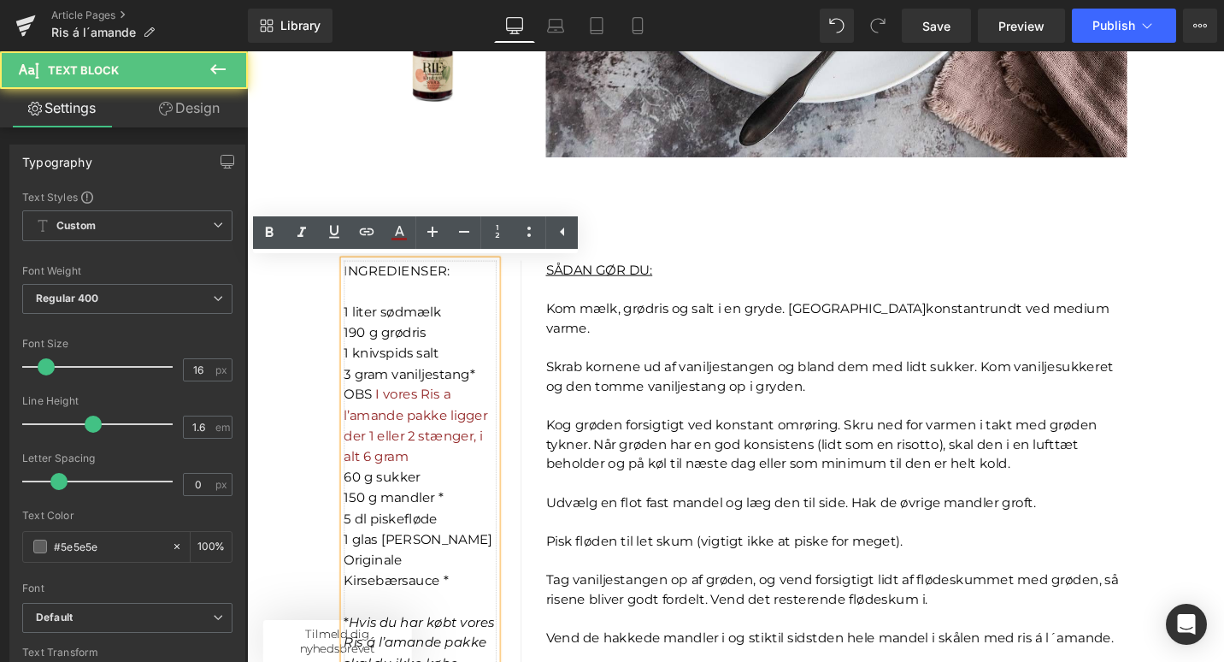
click at [384, 419] on span "I vores Ris a l’amande pakke ligger der 1 eller 2 stænger, i alt 6 gram" at bounding box center [426, 447] width 152 height 82
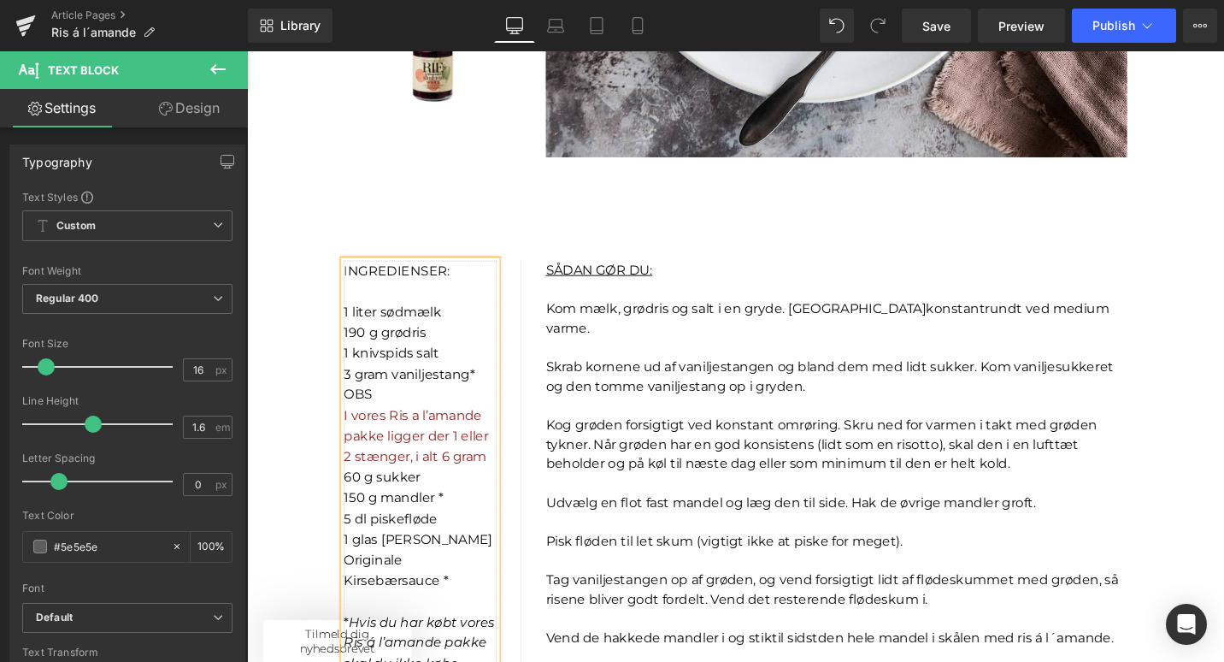
click at [382, 438] on span "I vores Ris a l’amande pakke ligger der 1 eller 2 stænger, i alt 6 gram" at bounding box center [426, 458] width 153 height 60
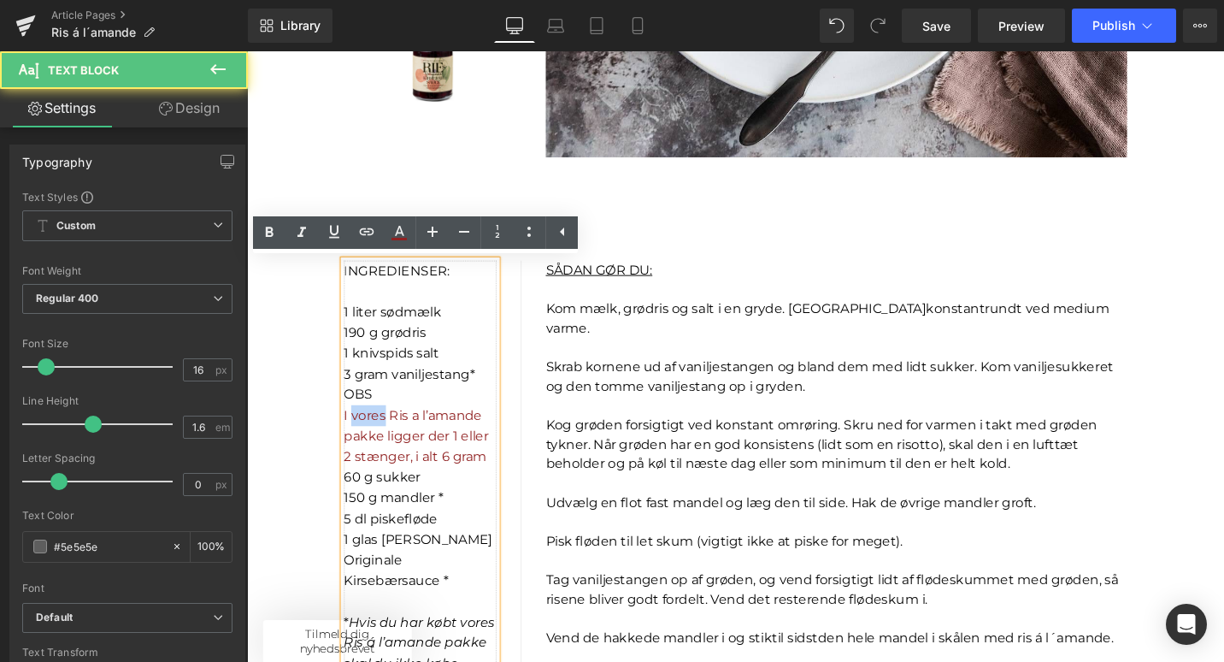
click at [382, 438] on span "I vores Ris a l’amande pakke ligger der 1 eller 2 stænger, i alt 6 gram" at bounding box center [426, 458] width 153 height 60
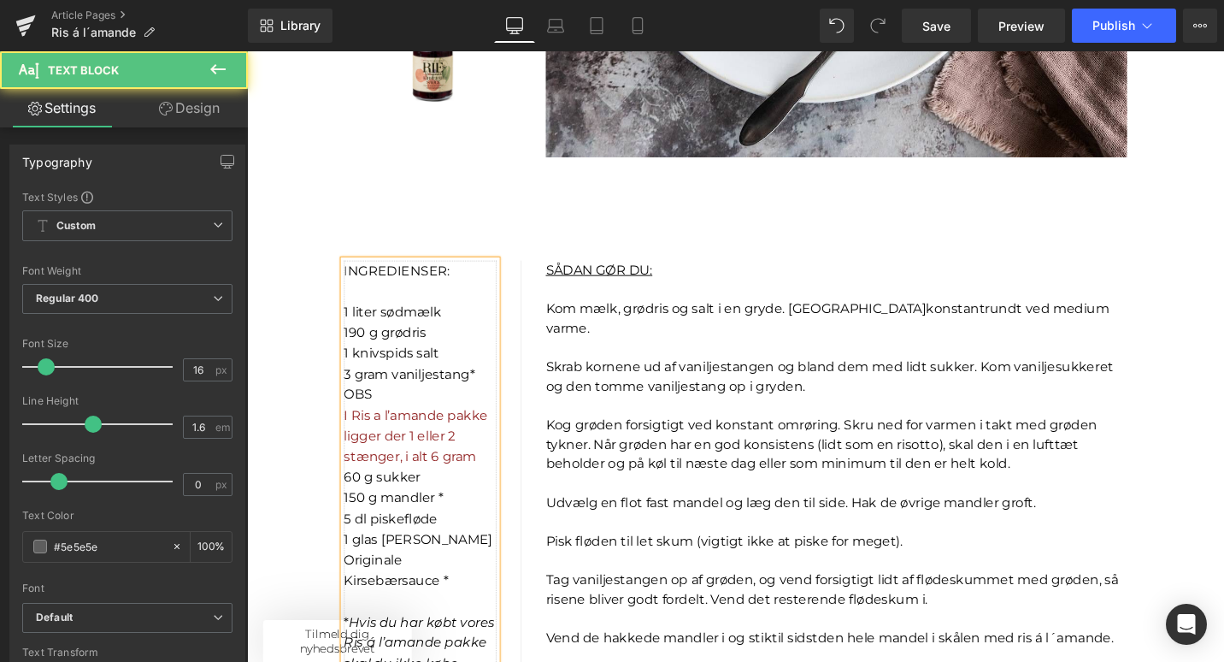
click at [501, 440] on span "I Ris a l’amande pakke ligger der 1 eller 2 stænger, i alt 6 gram" at bounding box center [426, 458] width 152 height 60
drag, startPoint x: 381, startPoint y: 416, endPoint x: 353, endPoint y: 414, distance: 28.3
click at [352, 414] on p "OBS" at bounding box center [431, 415] width 162 height 22
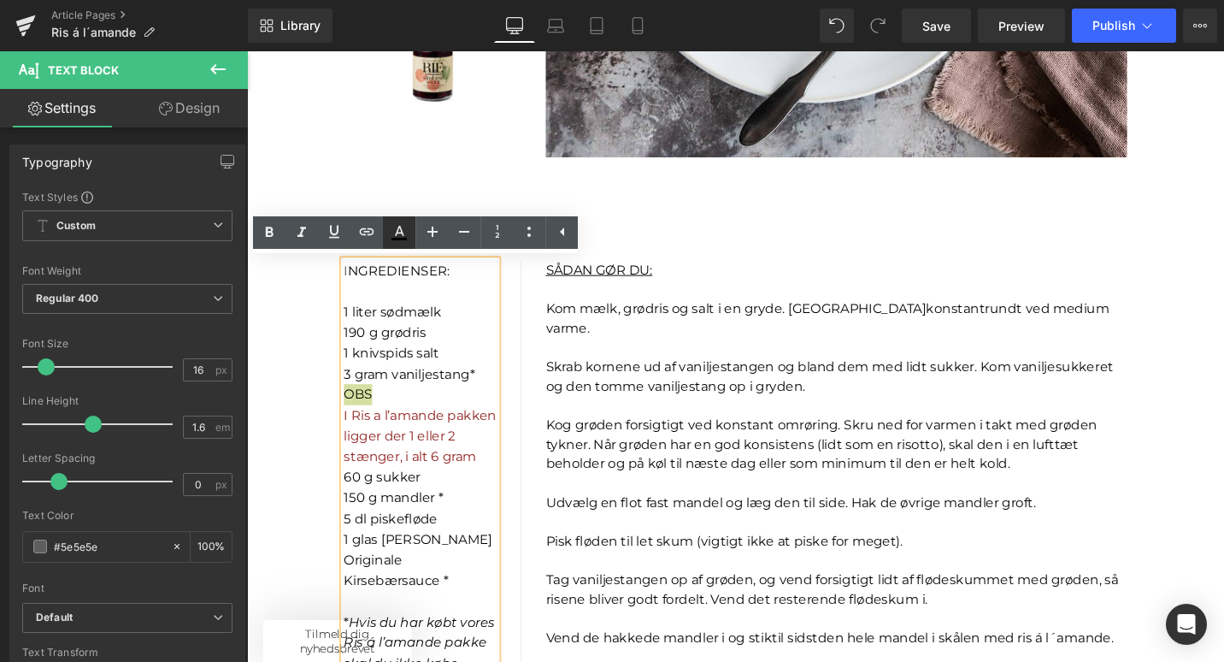
click at [398, 231] on icon at bounding box center [399, 231] width 9 height 10
type input "#000000"
type input "100"
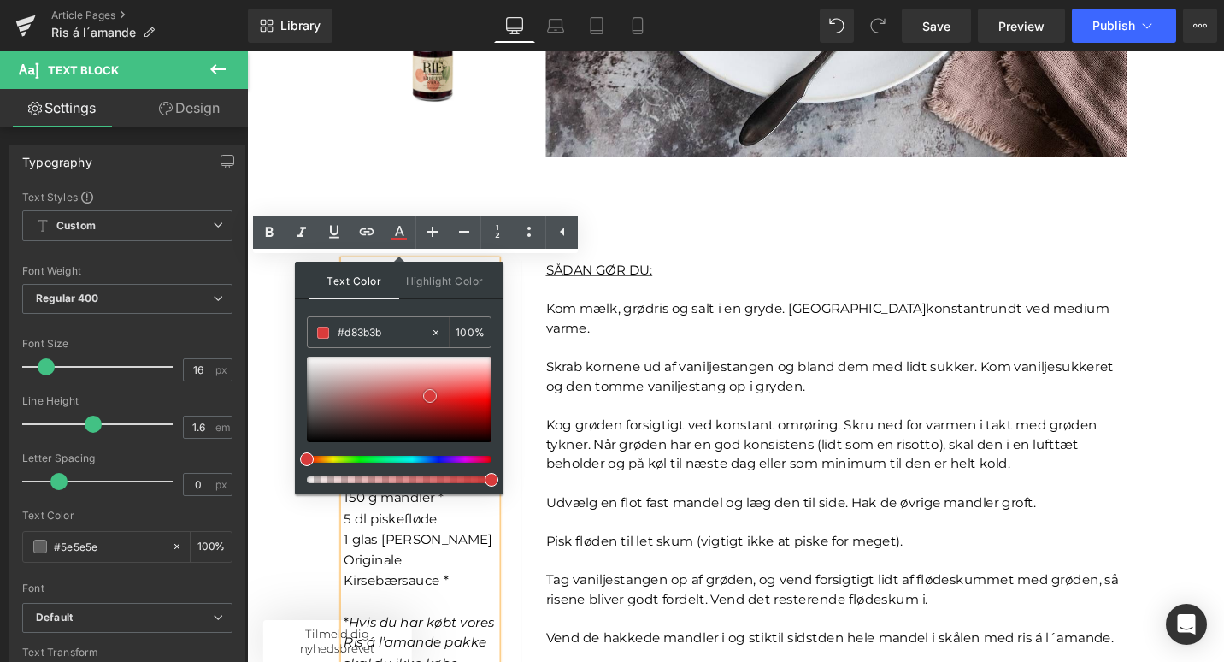
click at [430, 396] on div at bounding box center [399, 398] width 185 height 85
click at [402, 226] on icon at bounding box center [399, 232] width 21 height 21
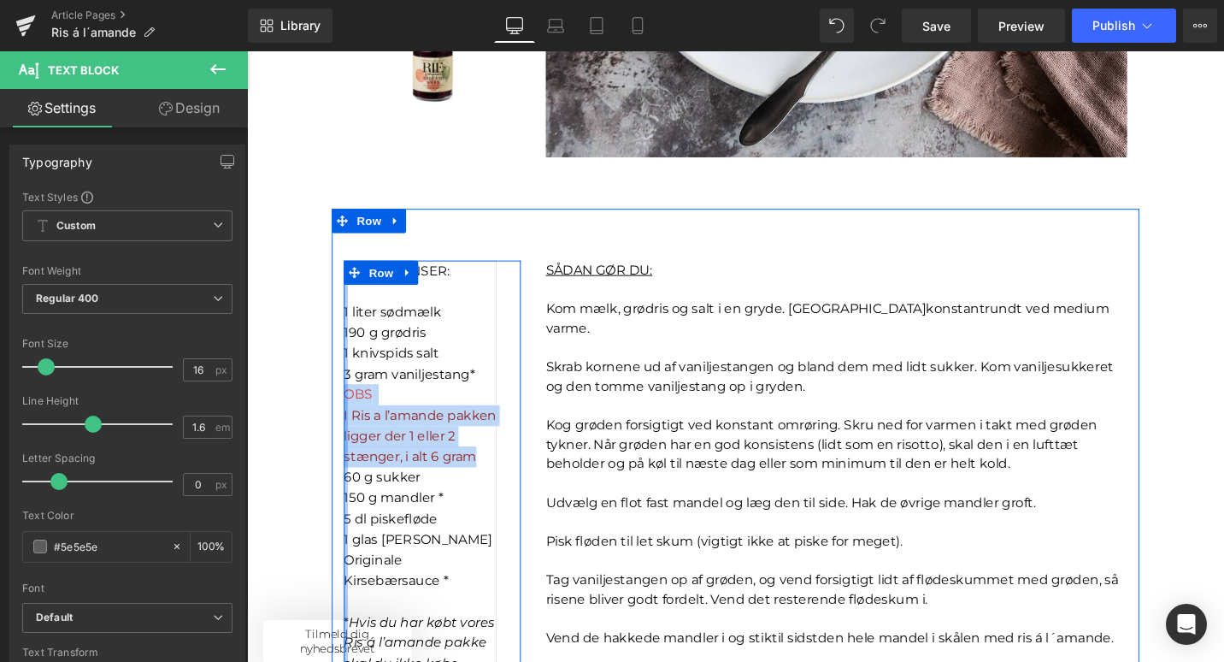
drag, startPoint x: 493, startPoint y: 481, endPoint x: 352, endPoint y: 406, distance: 159.9
click at [352, 406] on div "I NGREDIENSER: 1 liter sødmælk 190 g grødris 1 knivspids salt 3 gram vaniljesta…" at bounding box center [444, 557] width 188 height 569
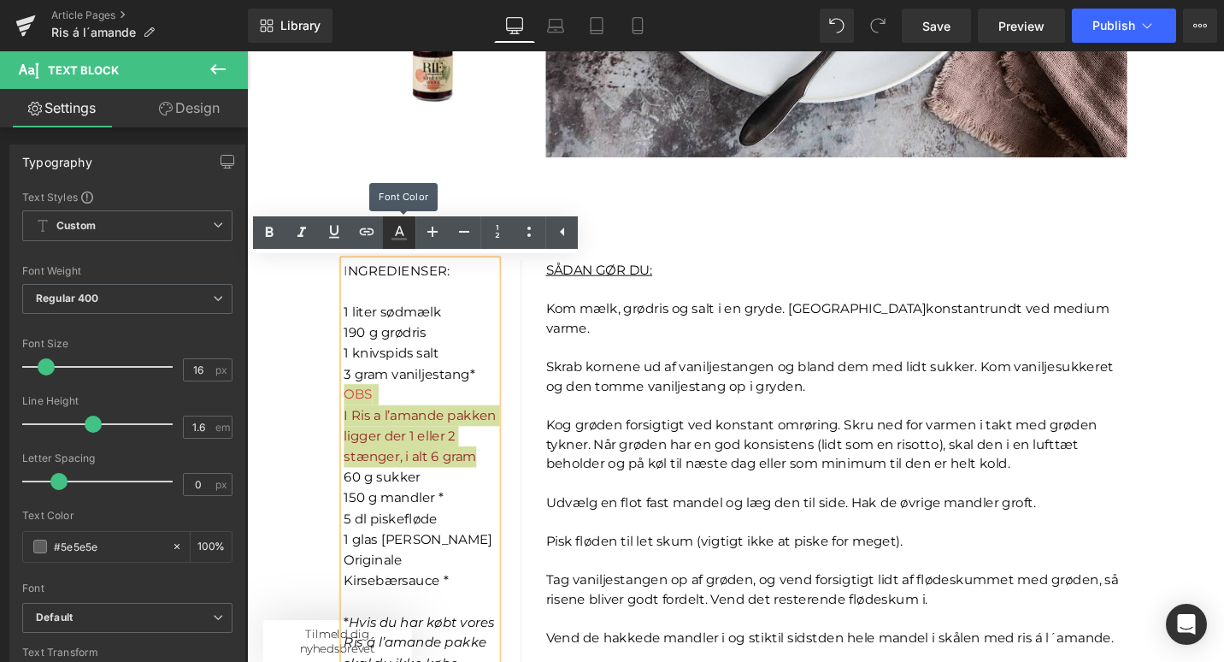
click at [404, 231] on icon at bounding box center [399, 232] width 21 height 21
type input "#5e5e5e"
type input "100"
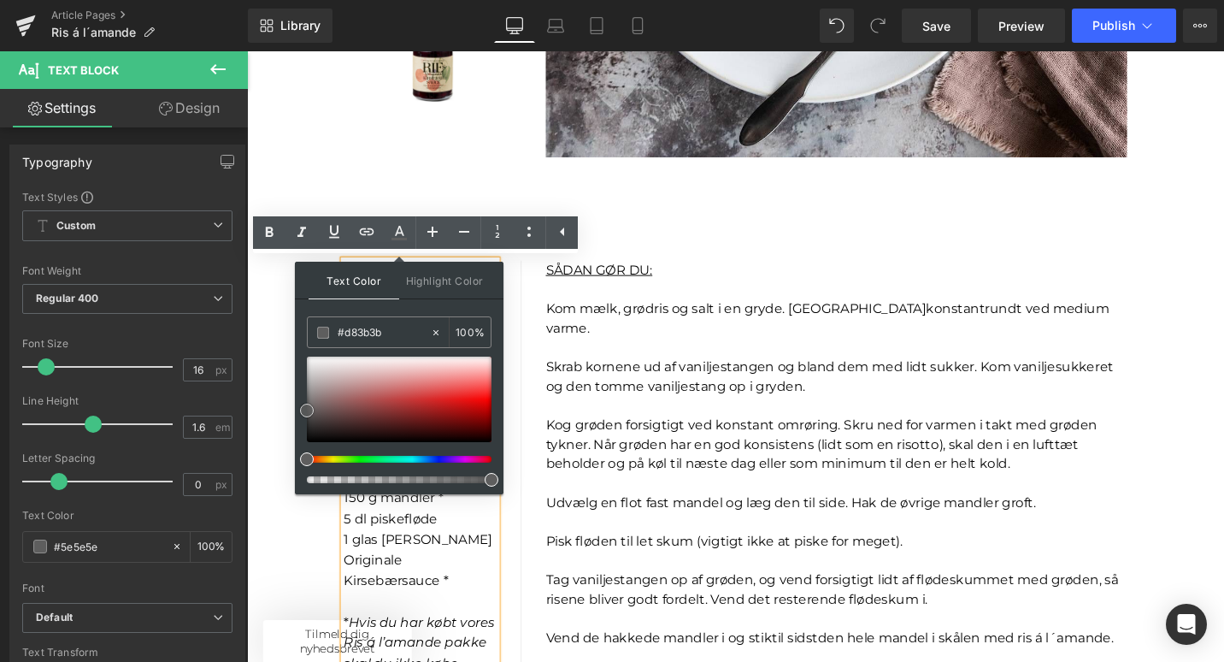
click at [431, 396] on div at bounding box center [399, 398] width 185 height 85
click at [399, 234] on icon at bounding box center [399, 232] width 21 height 21
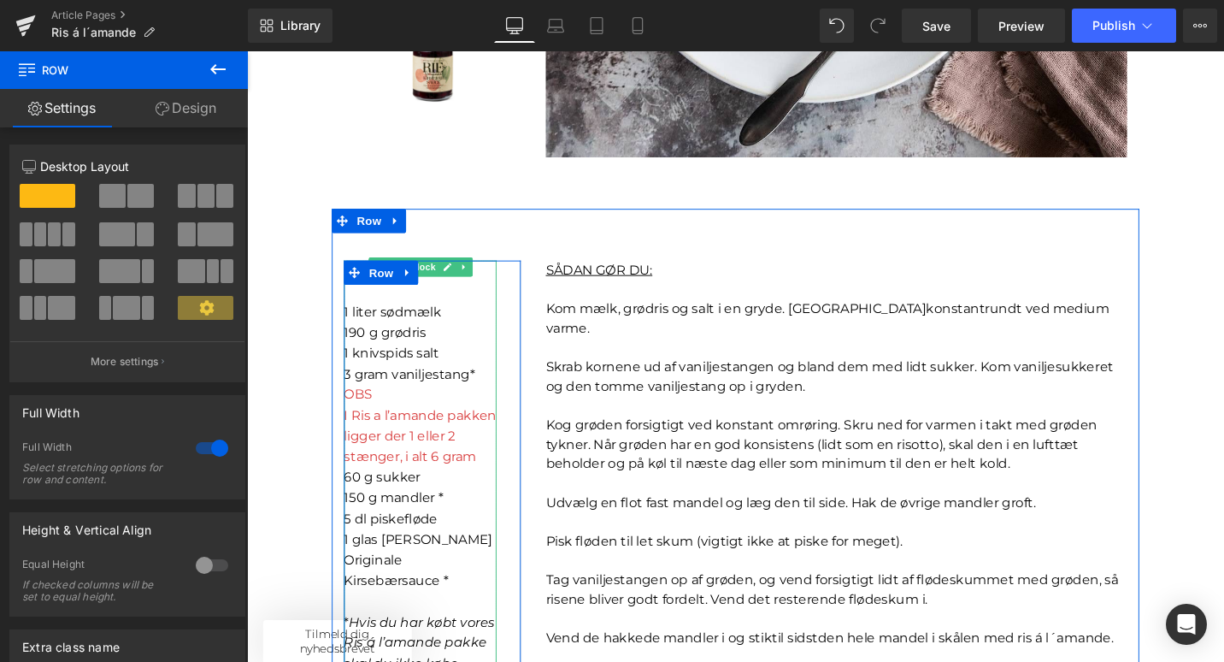
click at [360, 436] on span "I Ris a l’amande pakken ligger der 1 eller 2 stænger, i alt 6 gram" at bounding box center [431, 458] width 162 height 60
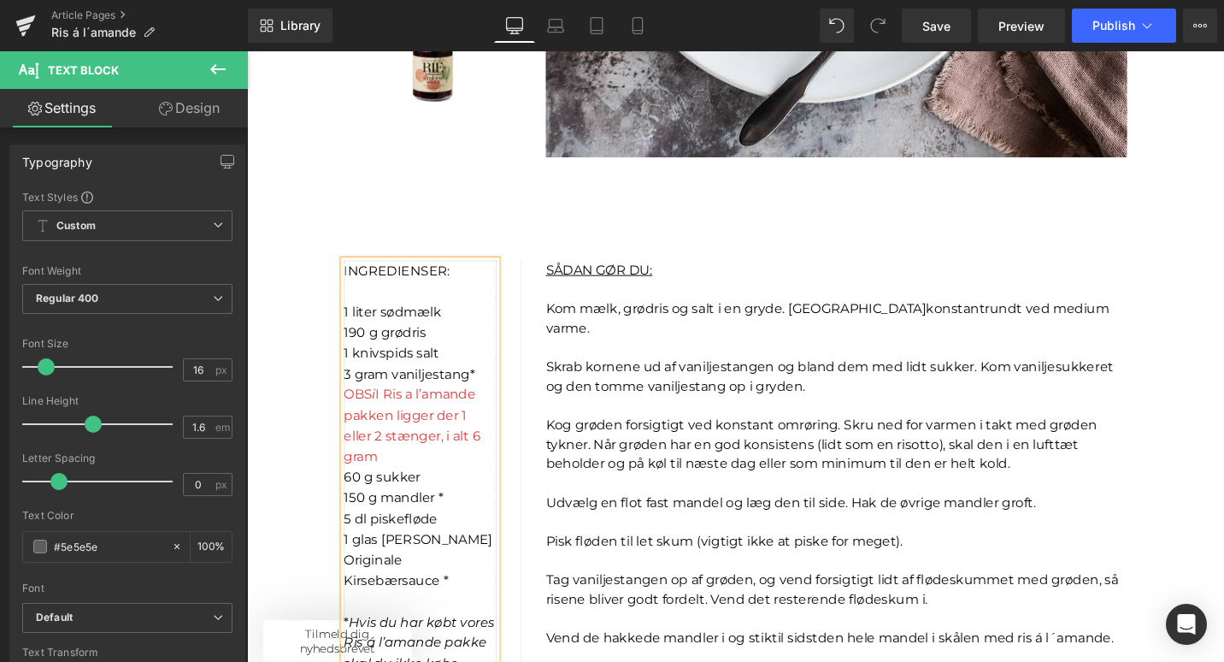
click at [437, 485] on p "OBS i I Ris a l’amande pakken ligger der 1 eller 2 stænger, i alt 6 gram" at bounding box center [431, 447] width 162 height 87
click at [390, 415] on span "I Ris a l’amande pakken ligger der 1 eller 2 stænger, i alt 6 gram" at bounding box center [422, 447] width 144 height 82
drag, startPoint x: 394, startPoint y: 481, endPoint x: 354, endPoint y: 410, distance: 81.5
click at [354, 410] on p "OBS I Ris a l’amande pakken ligger der 1 eller 2 stænger, i alt 6 gram" at bounding box center [431, 447] width 162 height 87
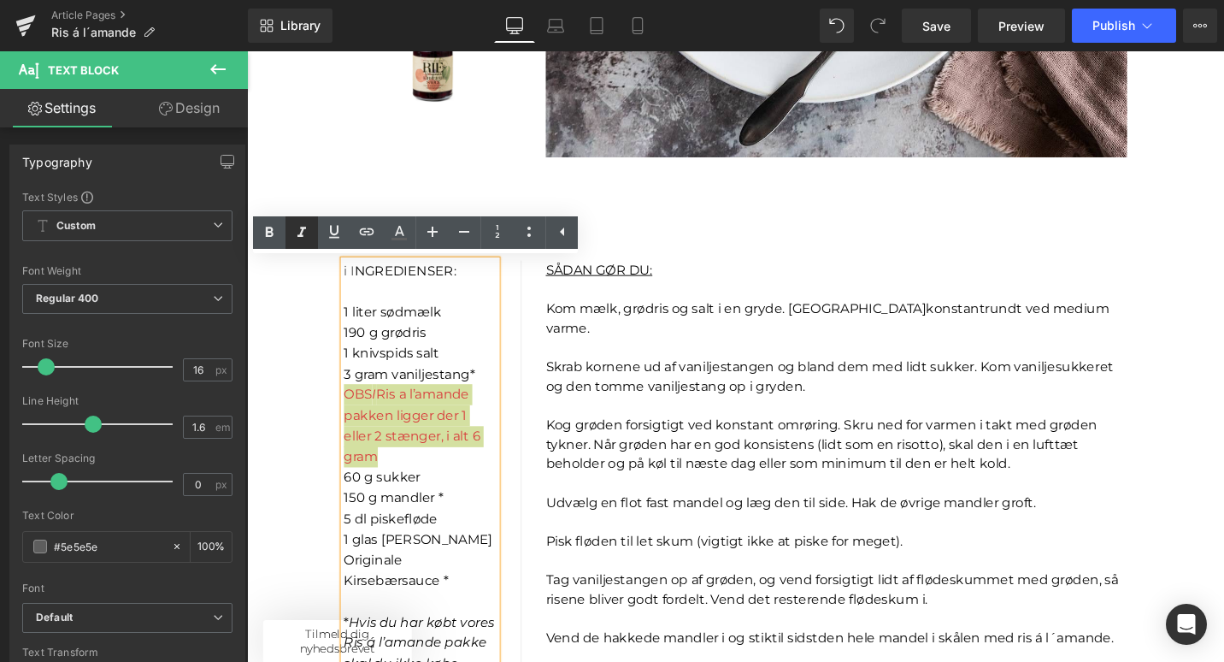
click at [308, 230] on icon at bounding box center [302, 232] width 21 height 21
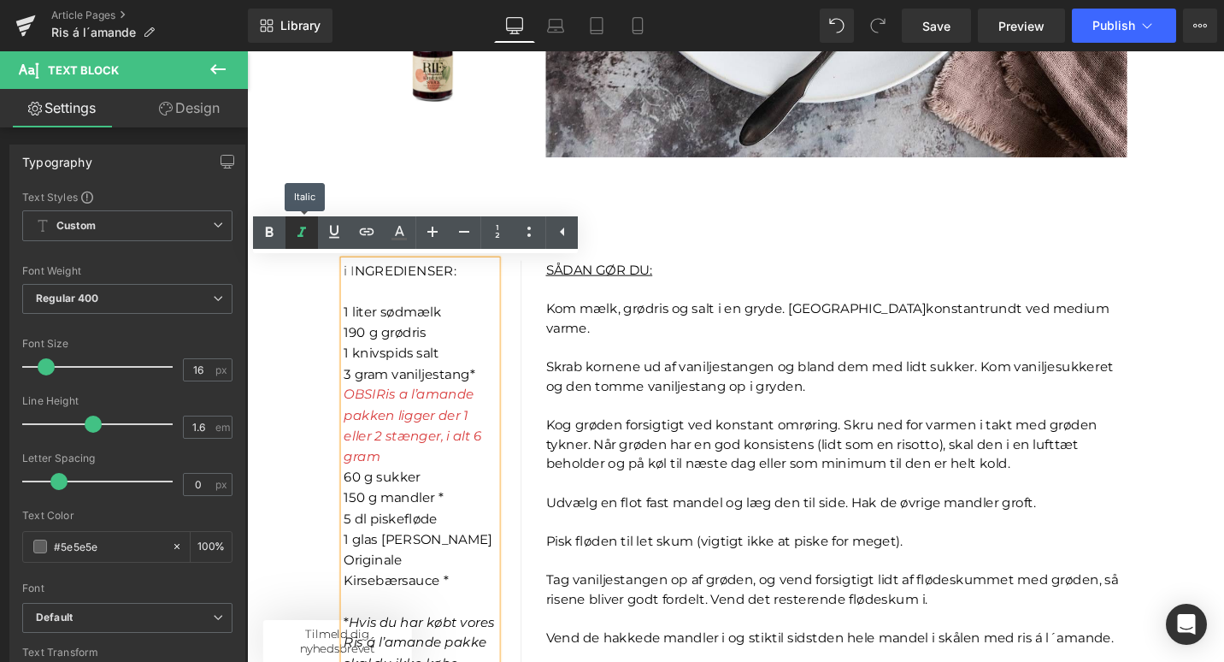
click at [308, 230] on icon at bounding box center [302, 232] width 21 height 21
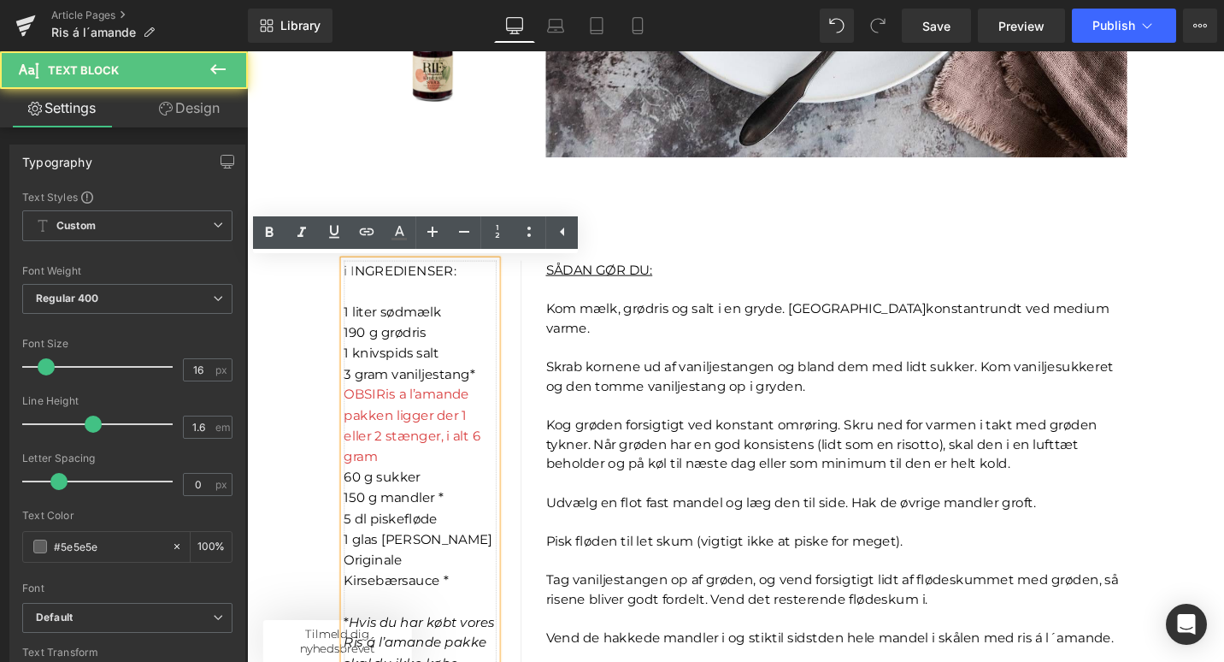
click at [473, 479] on p "OBS I Ris a l’amande pakken ligger der 1 eller 2 stænger, i alt 6 gram" at bounding box center [431, 447] width 162 height 87
click at [396, 418] on span "Ris a l’amande pakken ligger der 1 eller 2 stænger, i alt 6 gram" at bounding box center [422, 447] width 144 height 82
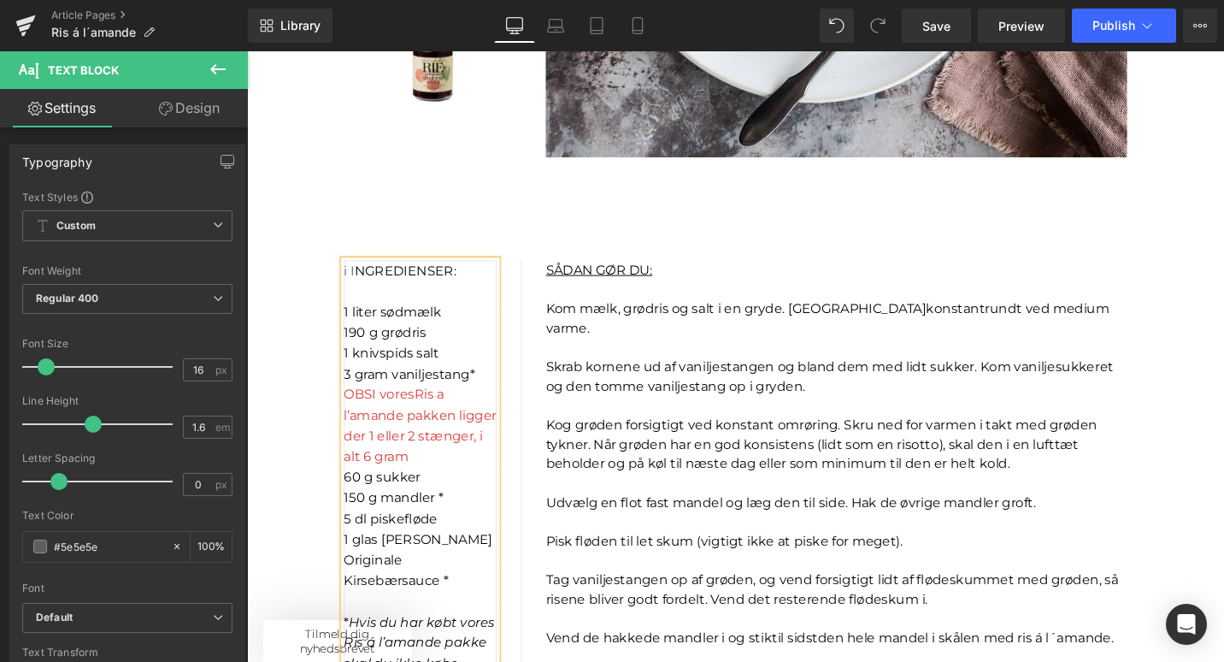
click at [391, 415] on span "OBS I vores" at bounding box center [387, 414] width 74 height 16
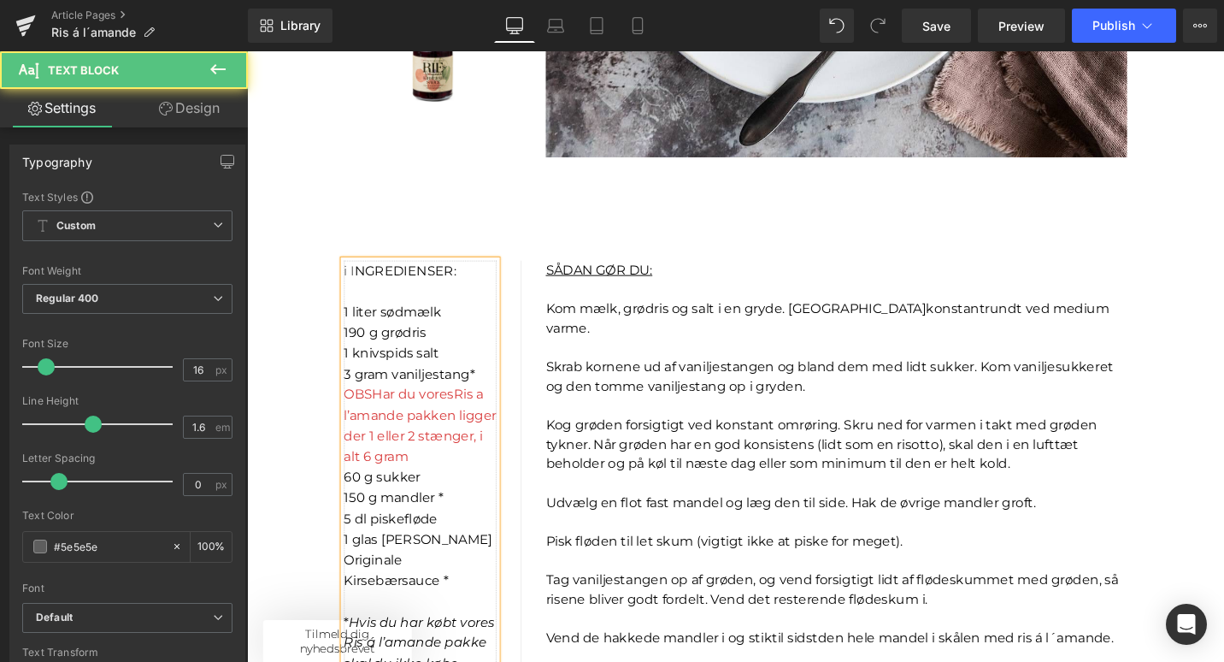
click at [403, 415] on span "OBS Har du vores" at bounding box center [408, 414] width 116 height 16
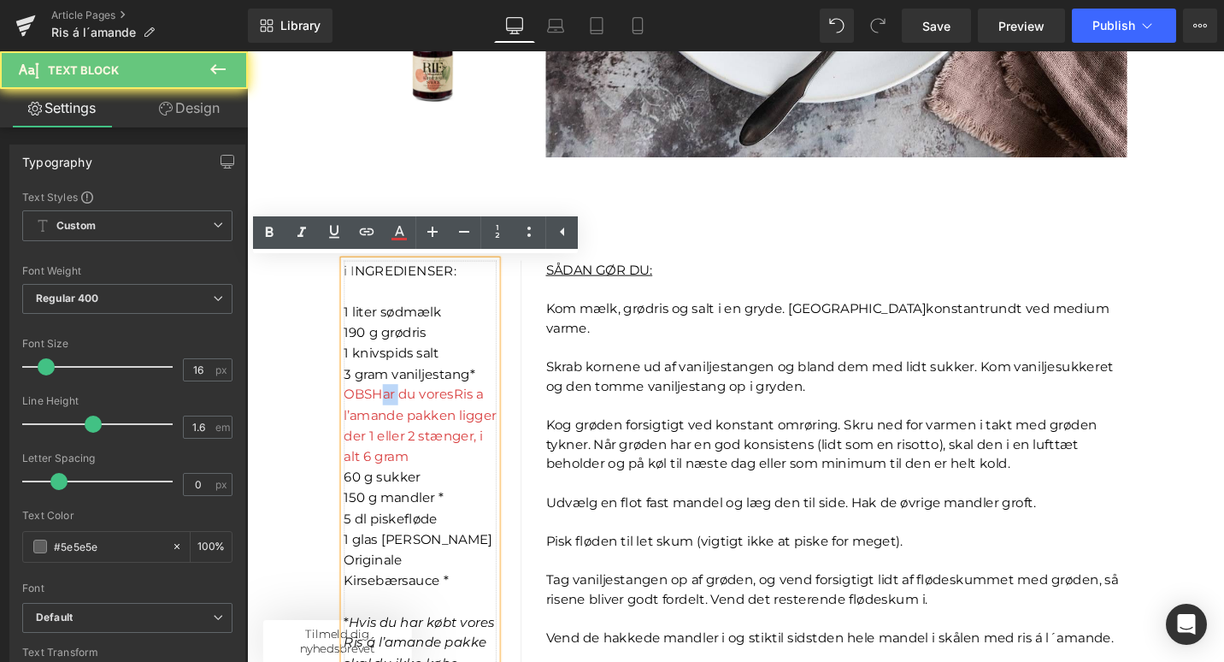
click at [403, 415] on span "OBS Har du vores" at bounding box center [408, 414] width 116 height 16
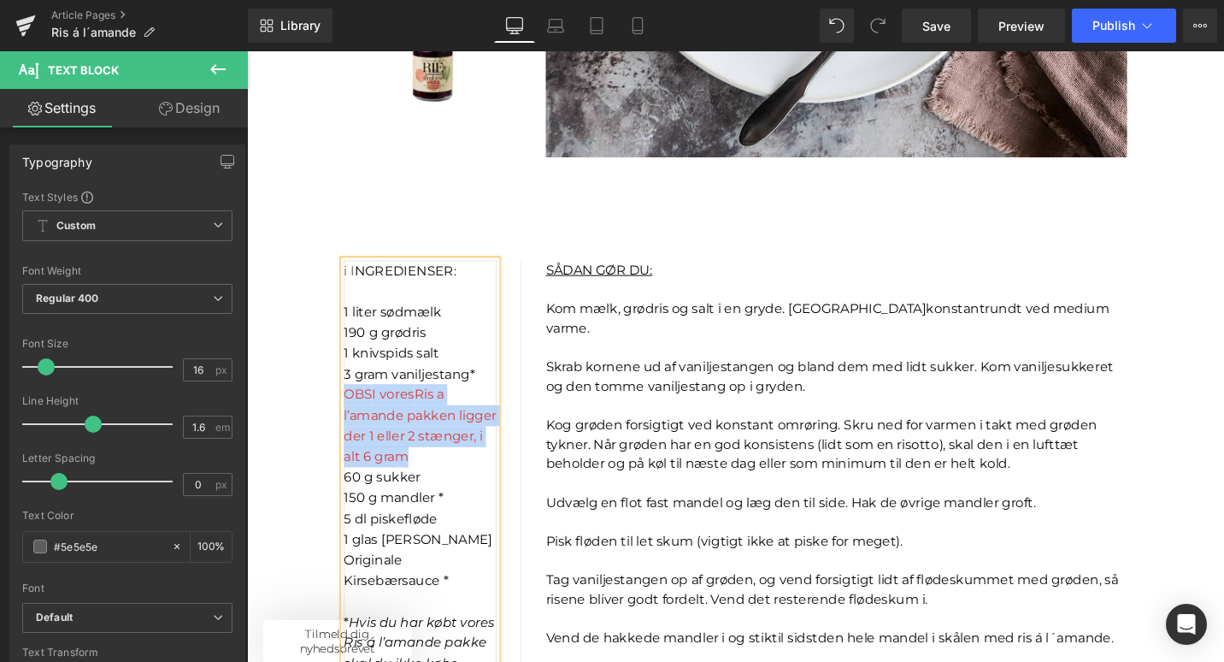
drag, startPoint x: 495, startPoint y: 483, endPoint x: 352, endPoint y: 415, distance: 157.9
click at [352, 415] on p "OBS I vores Ris a l’amande pakken ligger der 1 eller 2 stænger, i alt 6 gram" at bounding box center [431, 447] width 162 height 87
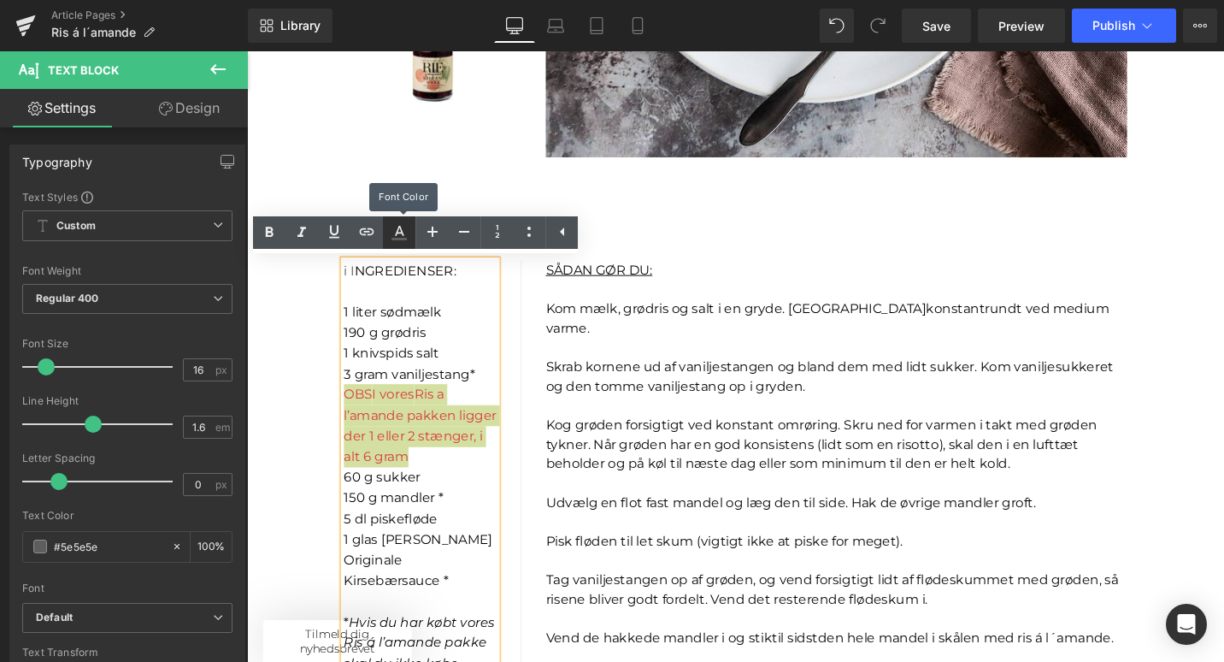
click at [402, 230] on icon at bounding box center [399, 232] width 21 height 21
type input "#5e5e5e"
type input "100"
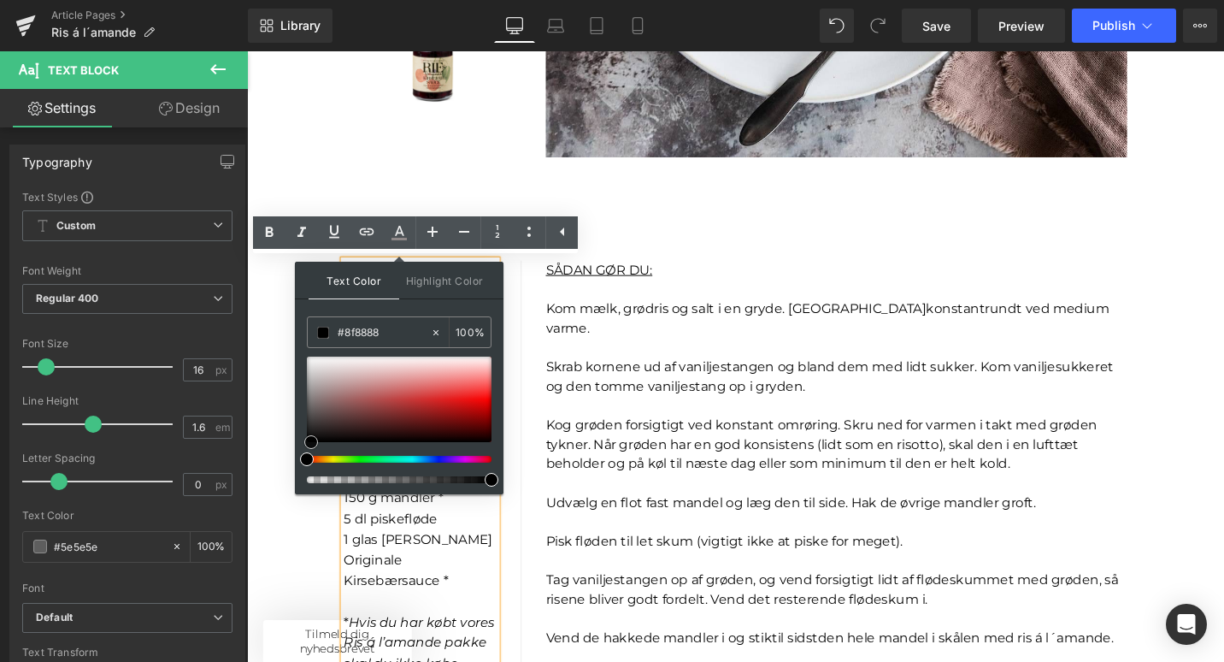
type input "#000000"
drag, startPoint x: 555, startPoint y: 461, endPoint x: 309, endPoint y: 612, distance: 288.3
click at [401, 231] on icon at bounding box center [399, 231] width 9 height 10
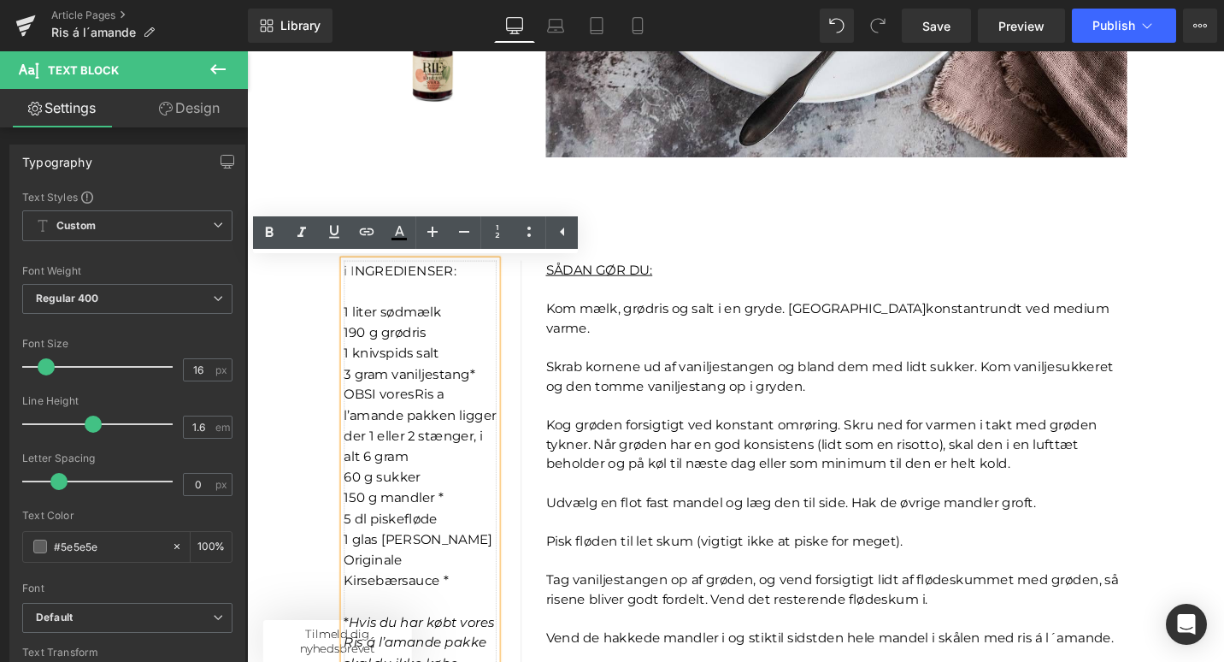
click at [445, 424] on p "OBS I vores Ris a l’amande pakken ligger der 1 eller 2 stænger, i alt 6 gram" at bounding box center [431, 447] width 162 height 87
drag, startPoint x: 433, startPoint y: 417, endPoint x: 475, endPoint y: 439, distance: 47.8
click at [475, 439] on p "OBS I vores Ris a l’amande pakken ligger der 1 eller 2 stænger, i alt 6 gram" at bounding box center [431, 447] width 162 height 87
click at [369, 233] on icon at bounding box center [367, 231] width 15 height 7
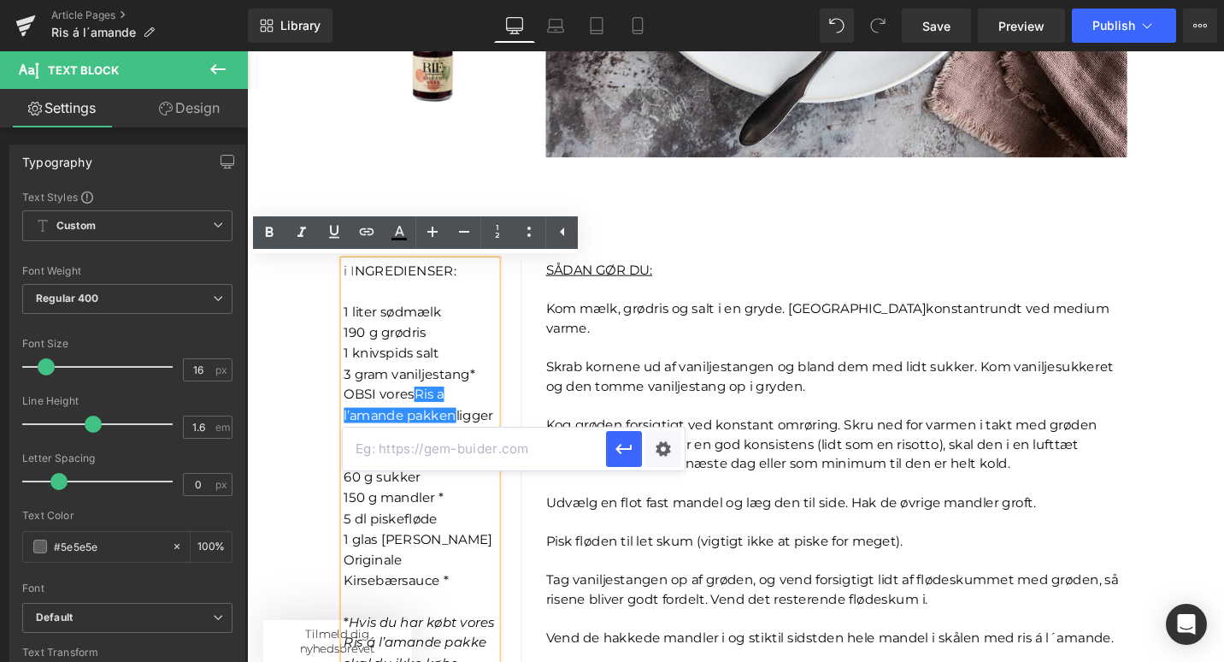
click at [412, 457] on input "text" at bounding box center [474, 448] width 263 height 43
click at [377, 450] on input "text" at bounding box center [474, 448] width 263 height 43
paste input "[URL][DOMAIN_NAME] › products › ris-a-lamande-pakken"
type input "[URL][DOMAIN_NAME] › products › ris-a-lamande-pakken"
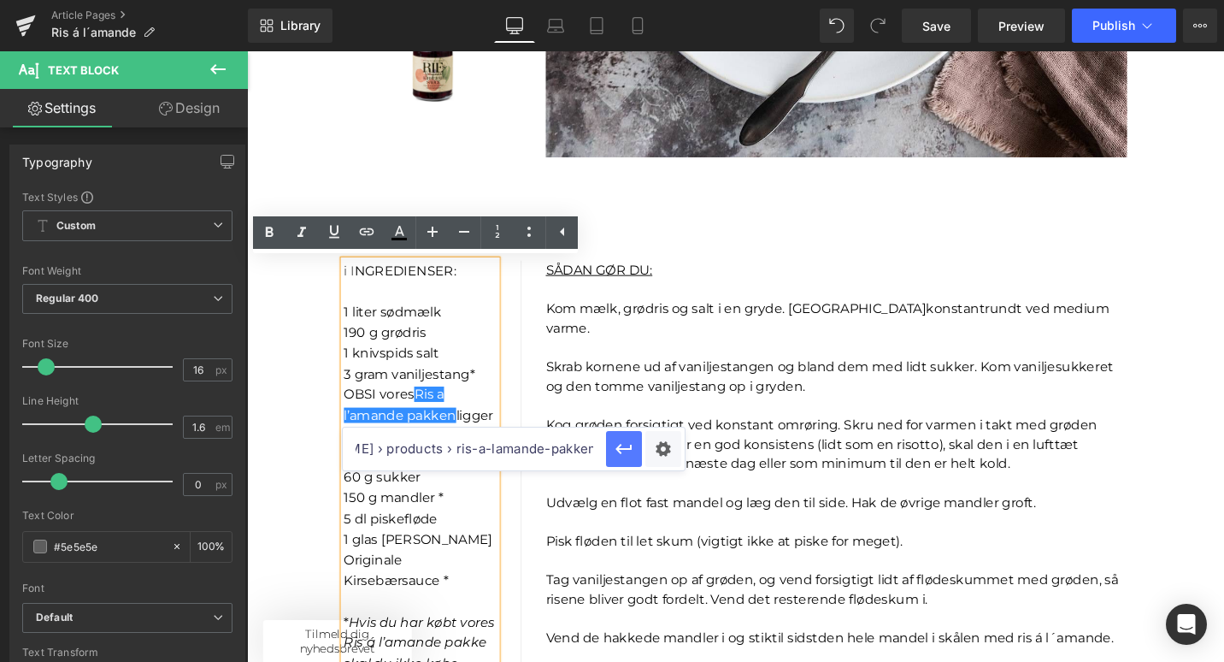
scroll to position [0, 0]
click at [622, 452] on icon "button" at bounding box center [624, 449] width 21 height 21
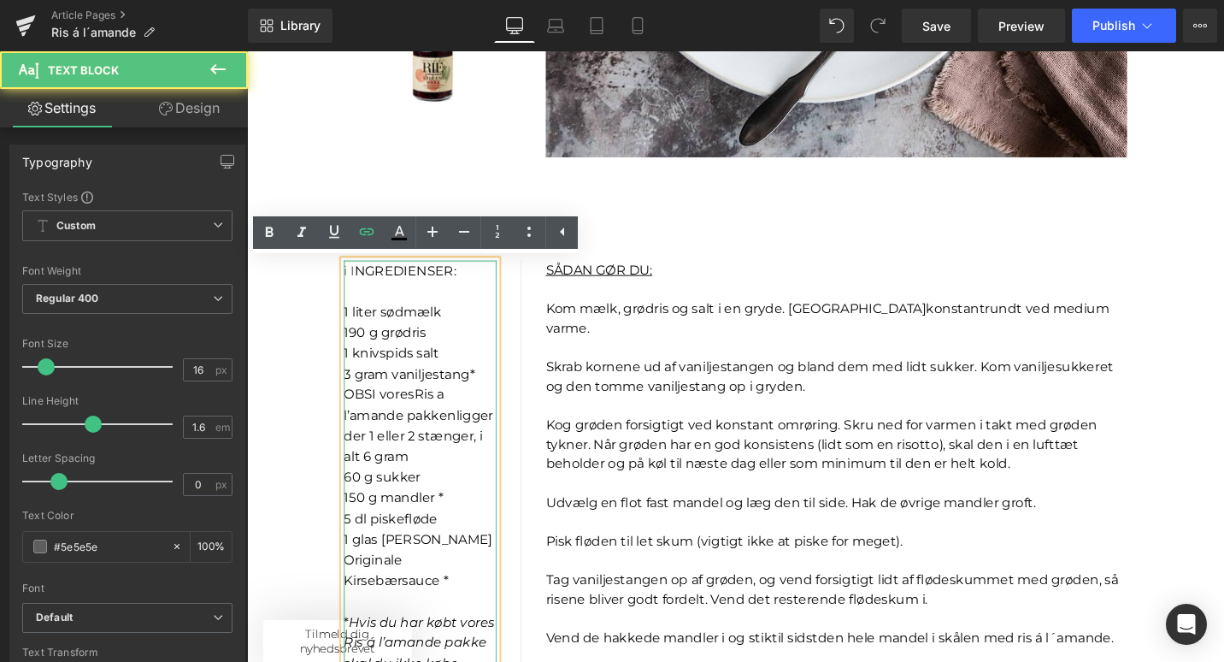
click at [477, 504] on p "60 g sukker" at bounding box center [431, 503] width 162 height 22
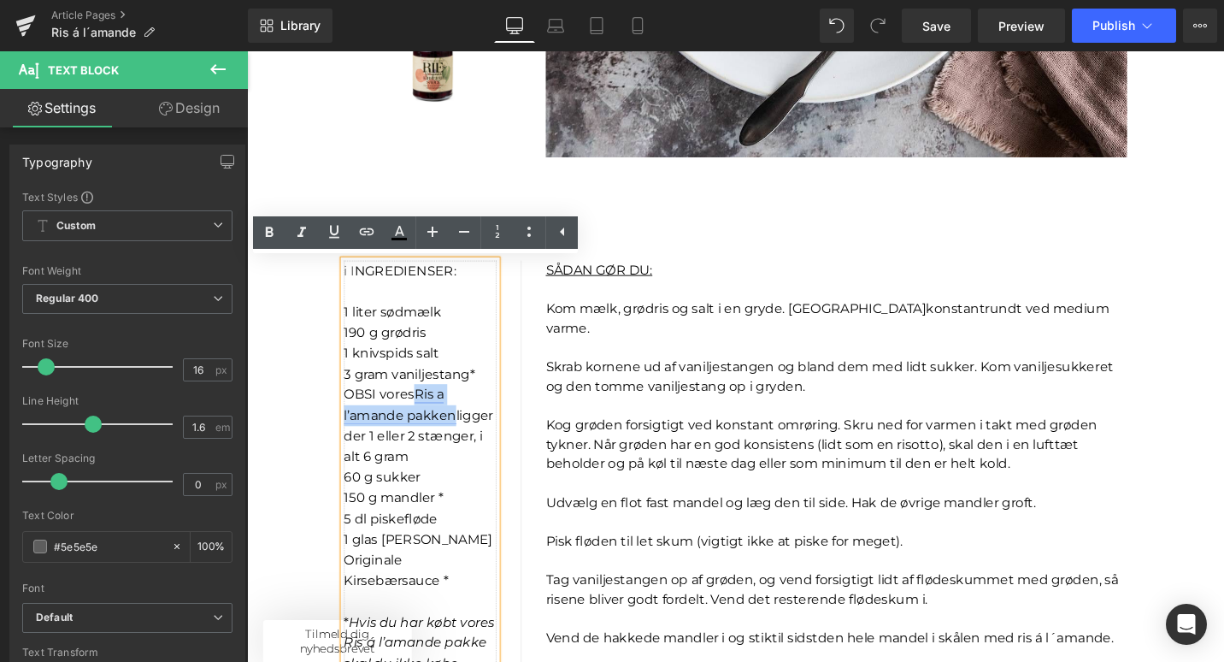
drag, startPoint x: 483, startPoint y: 442, endPoint x: 430, endPoint y: 414, distance: 60.0
click at [430, 414] on p "OBS I vores Ris a l’amande pakken ligger der 1 eller 2 stænger, i alt 6 gram" at bounding box center [431, 447] width 162 height 87
click at [393, 235] on icon at bounding box center [399, 232] width 21 height 21
type input "100"
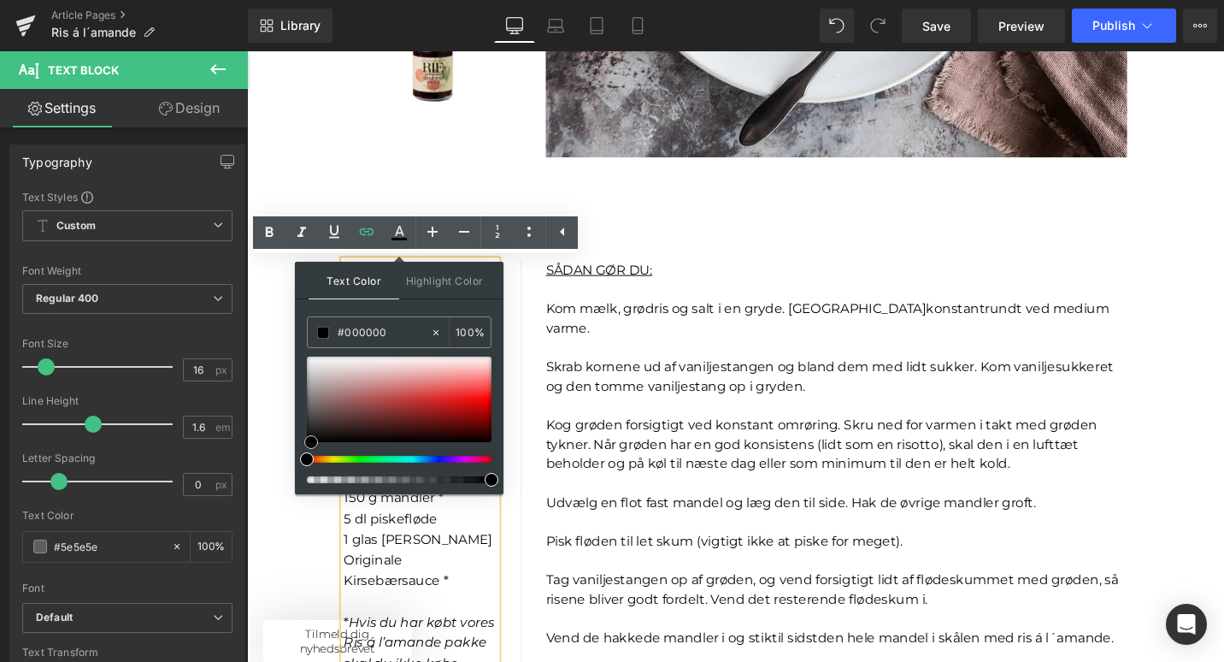
type input "#ad3232"
click at [409, 404] on div at bounding box center [399, 398] width 185 height 85
click at [399, 228] on icon at bounding box center [399, 232] width 21 height 21
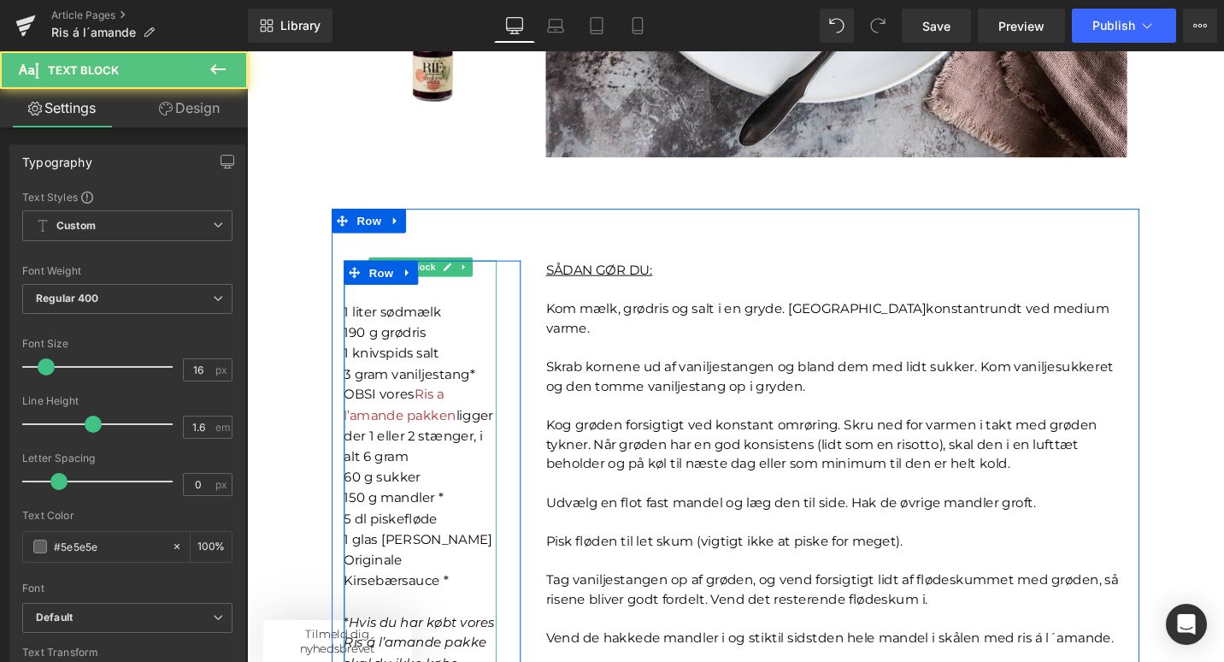
click at [470, 442] on p "OBS I vores Ris a l’amande pakken ligger der 1 eller 2 stænger, i alt 6 gram" at bounding box center [431, 447] width 162 height 87
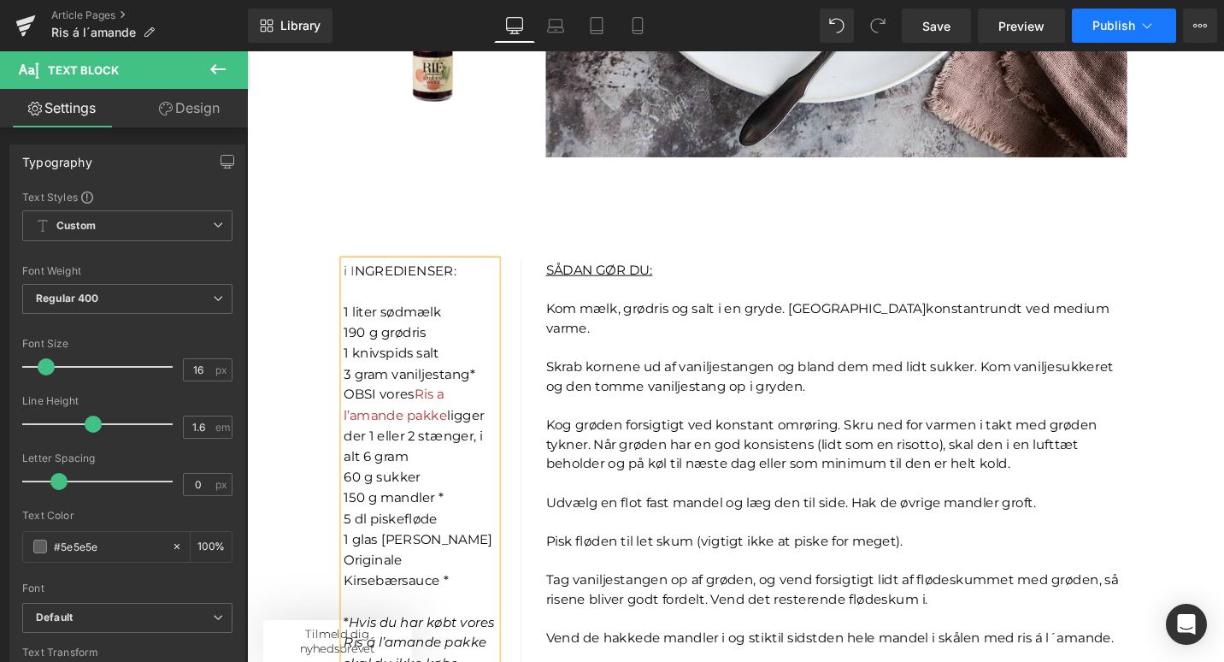
click at [1094, 28] on span "Publish" at bounding box center [1114, 26] width 43 height 14
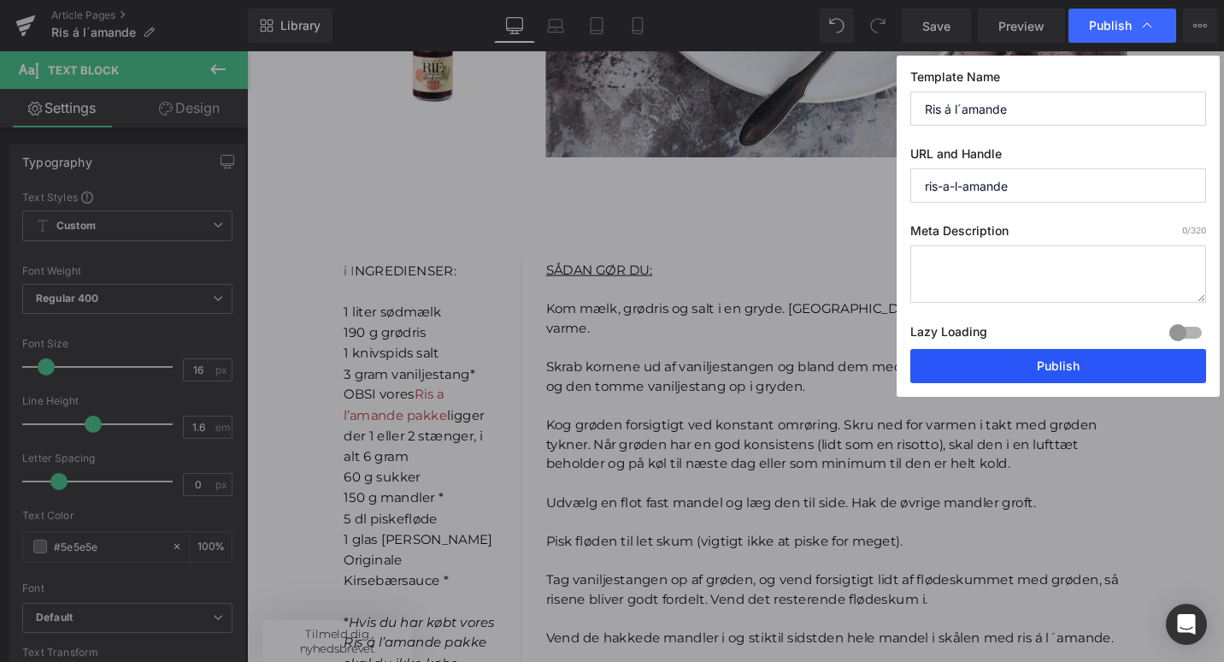
click at [981, 371] on button "Publish" at bounding box center [1058, 366] width 296 height 34
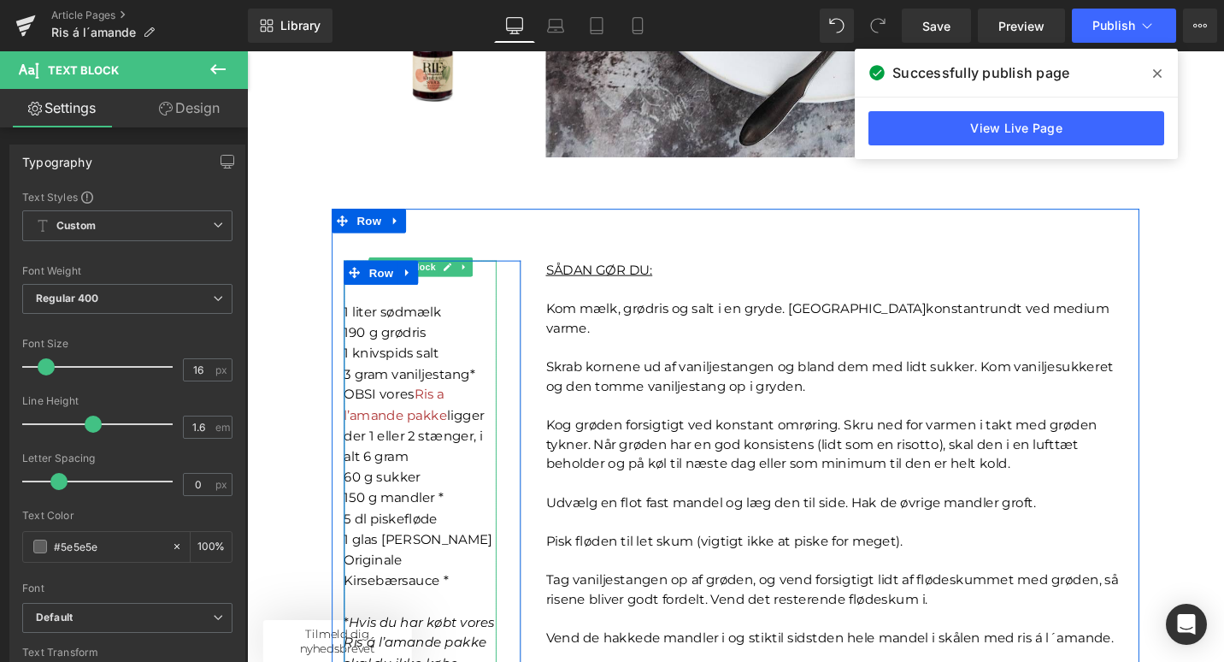
click at [369, 415] on span "OBS I vores" at bounding box center [387, 414] width 74 height 16
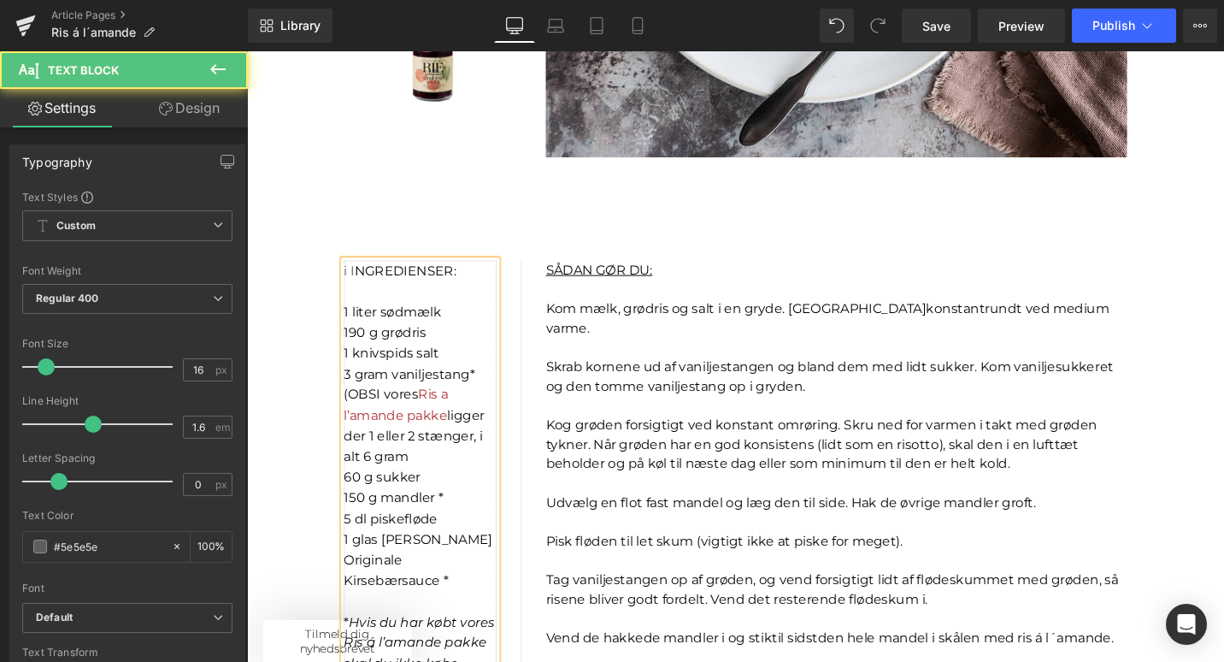
click at [428, 482] on p "(OBS I vores Ris a l’amande pakke ligger der 1 eller 2 stænger, i alt 6 gram" at bounding box center [431, 447] width 162 height 87
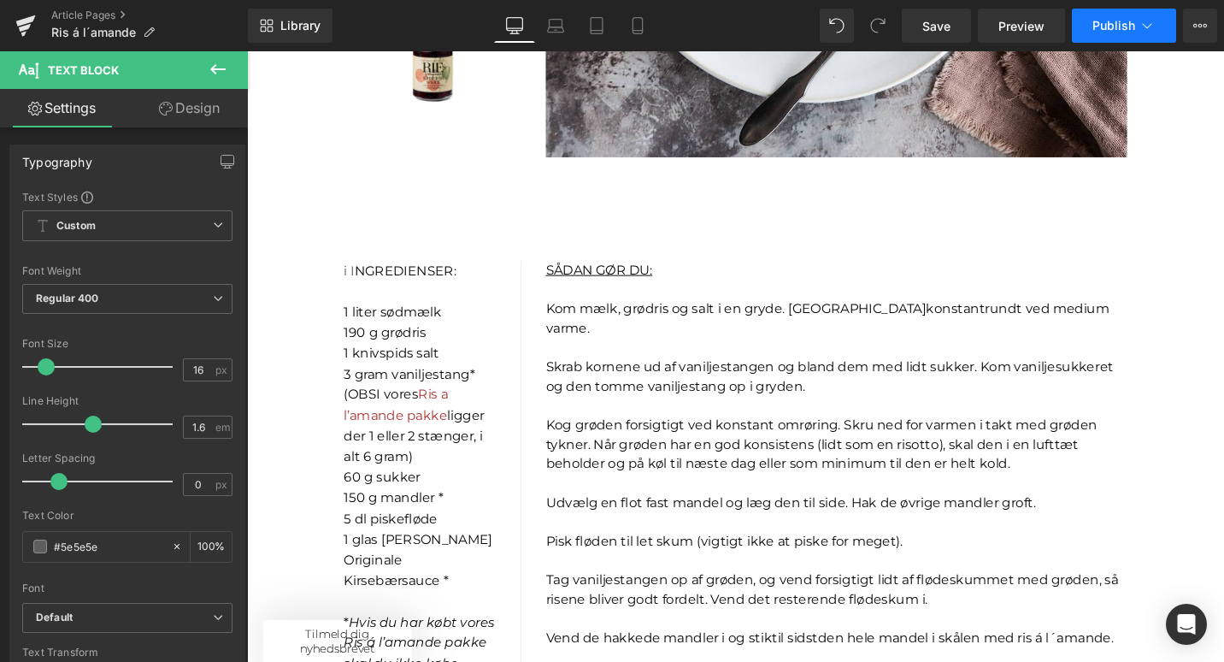
click at [1101, 24] on span "Publish" at bounding box center [1114, 26] width 43 height 14
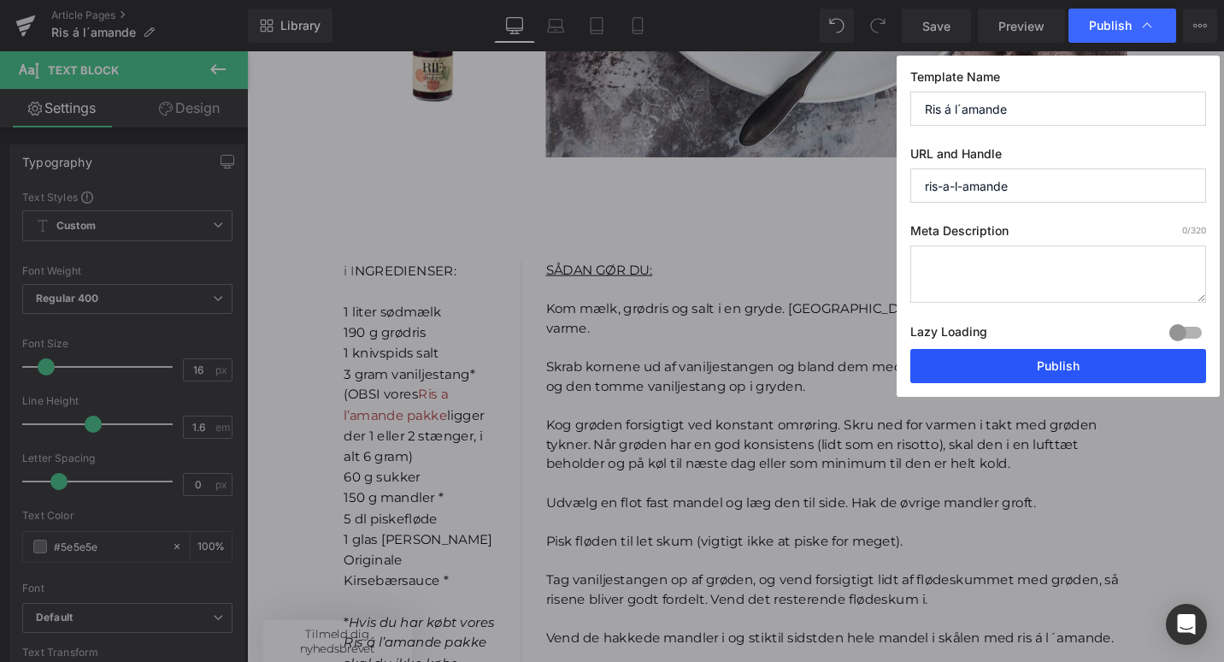
click at [1049, 363] on button "Publish" at bounding box center [1058, 366] width 296 height 34
